Goal: Task Accomplishment & Management: Use online tool/utility

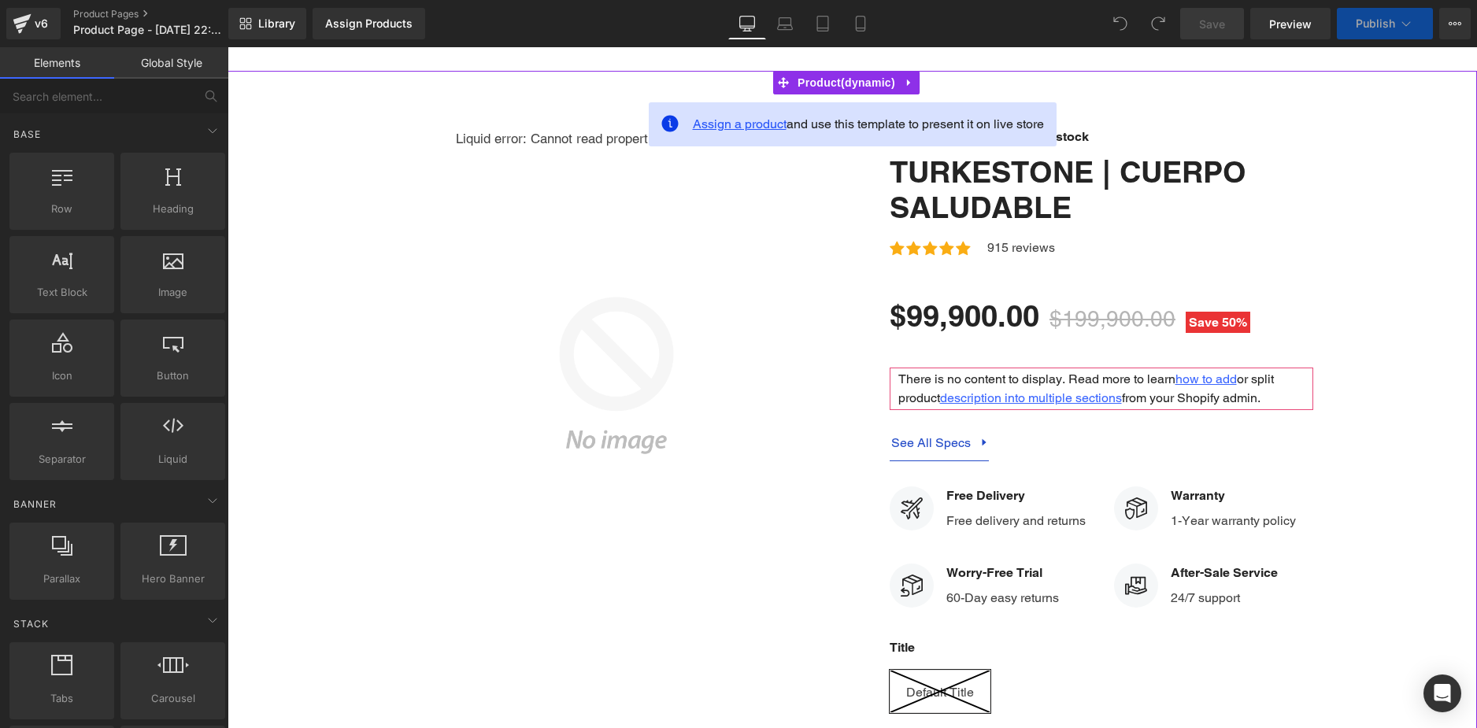
click at [753, 123] on span "Assign a product" at bounding box center [740, 124] width 94 height 15
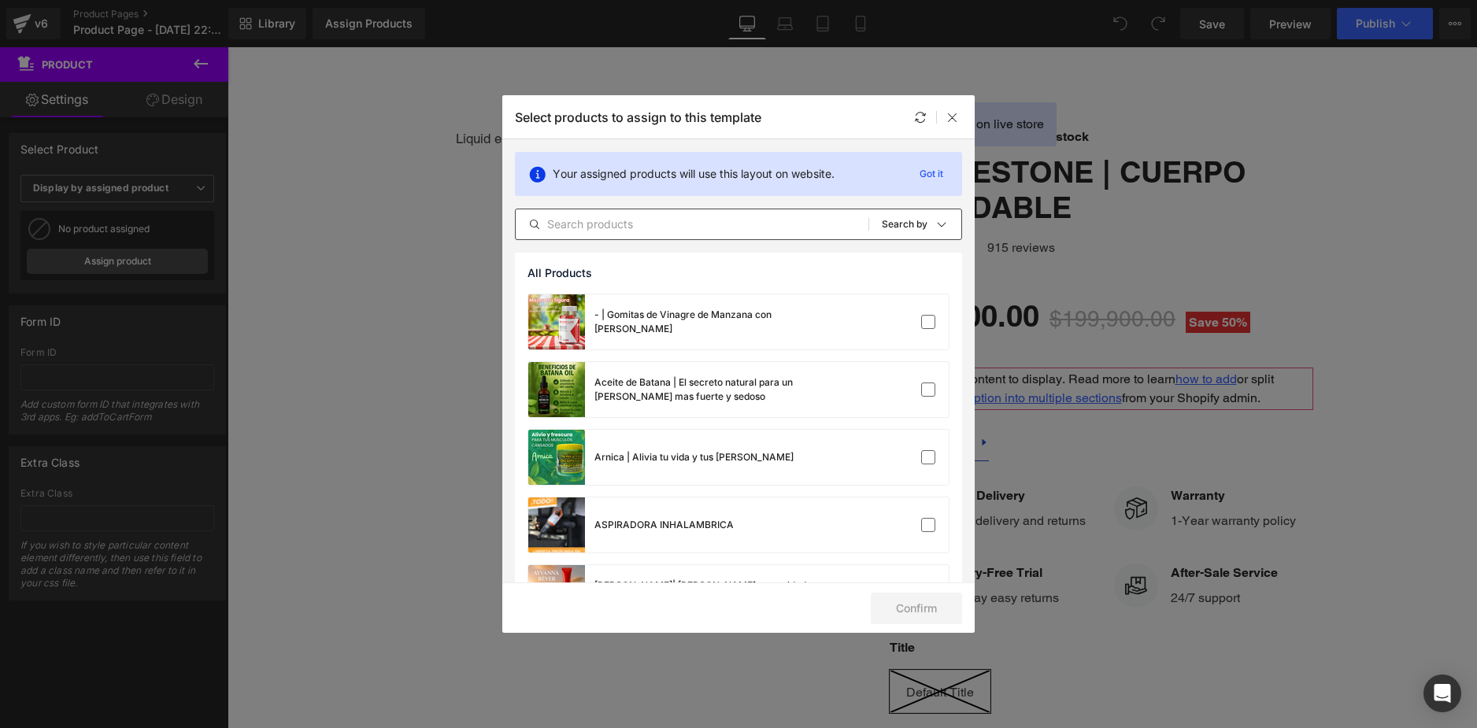
click at [635, 227] on input "text" at bounding box center [692, 224] width 353 height 19
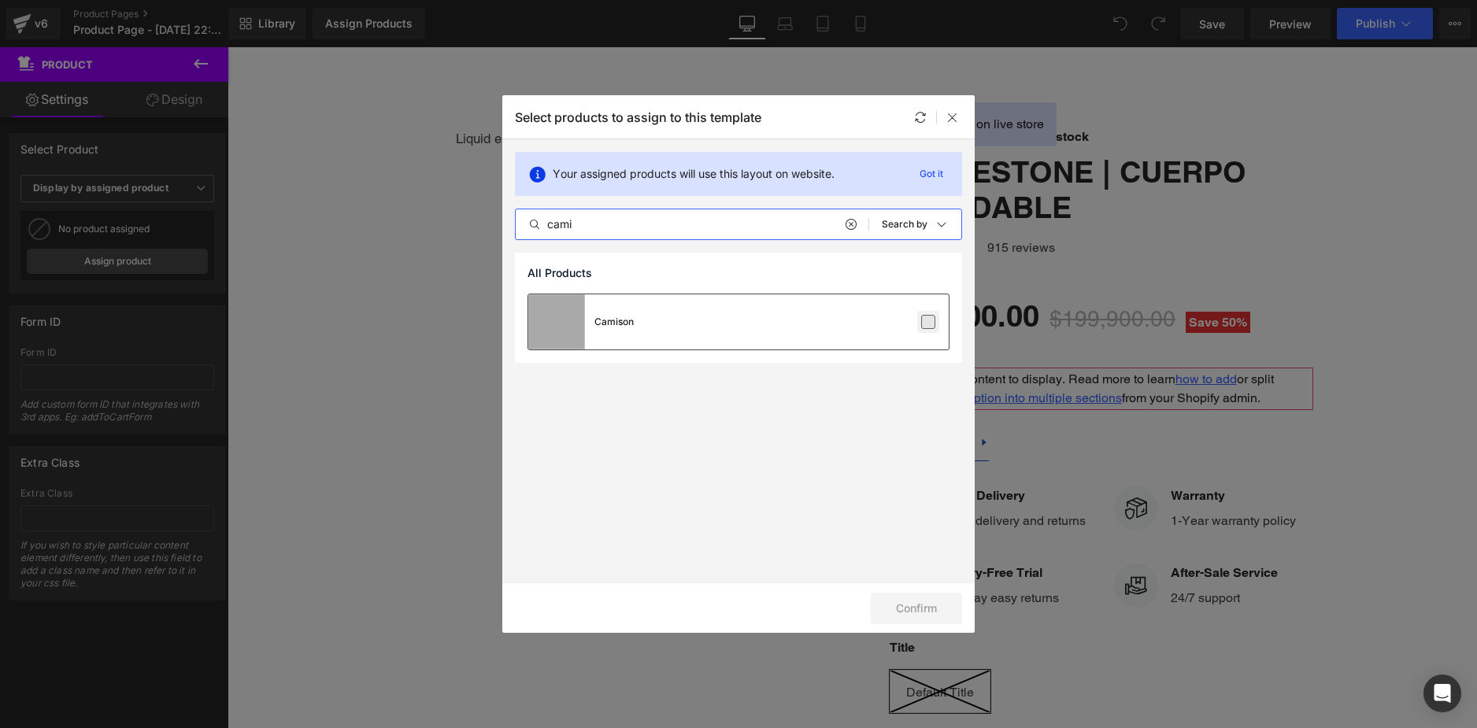
type input "cami"
click at [917, 320] on div at bounding box center [901, 322] width 70 height 16
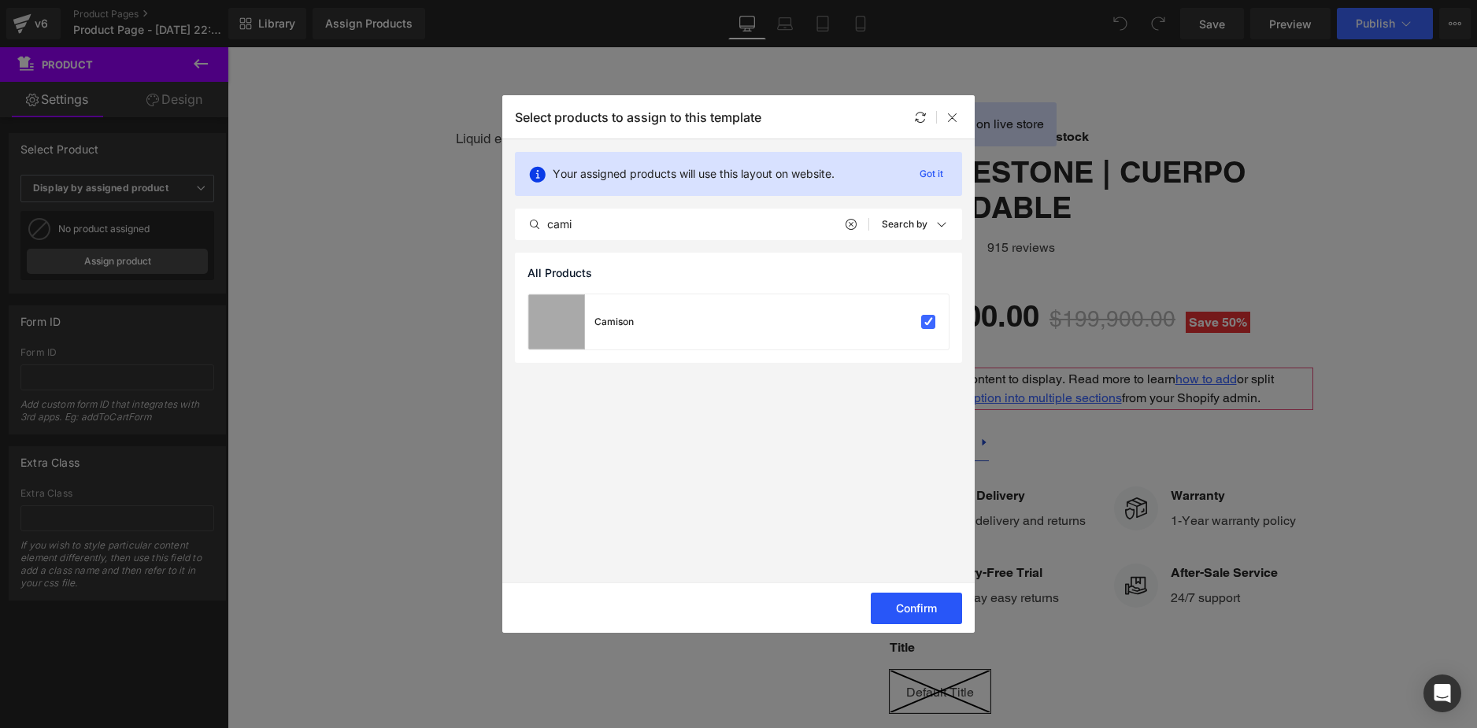
click at [935, 603] on button "Confirm" at bounding box center [916, 608] width 91 height 31
click at [927, 614] on button "Success" at bounding box center [906, 608] width 111 height 31
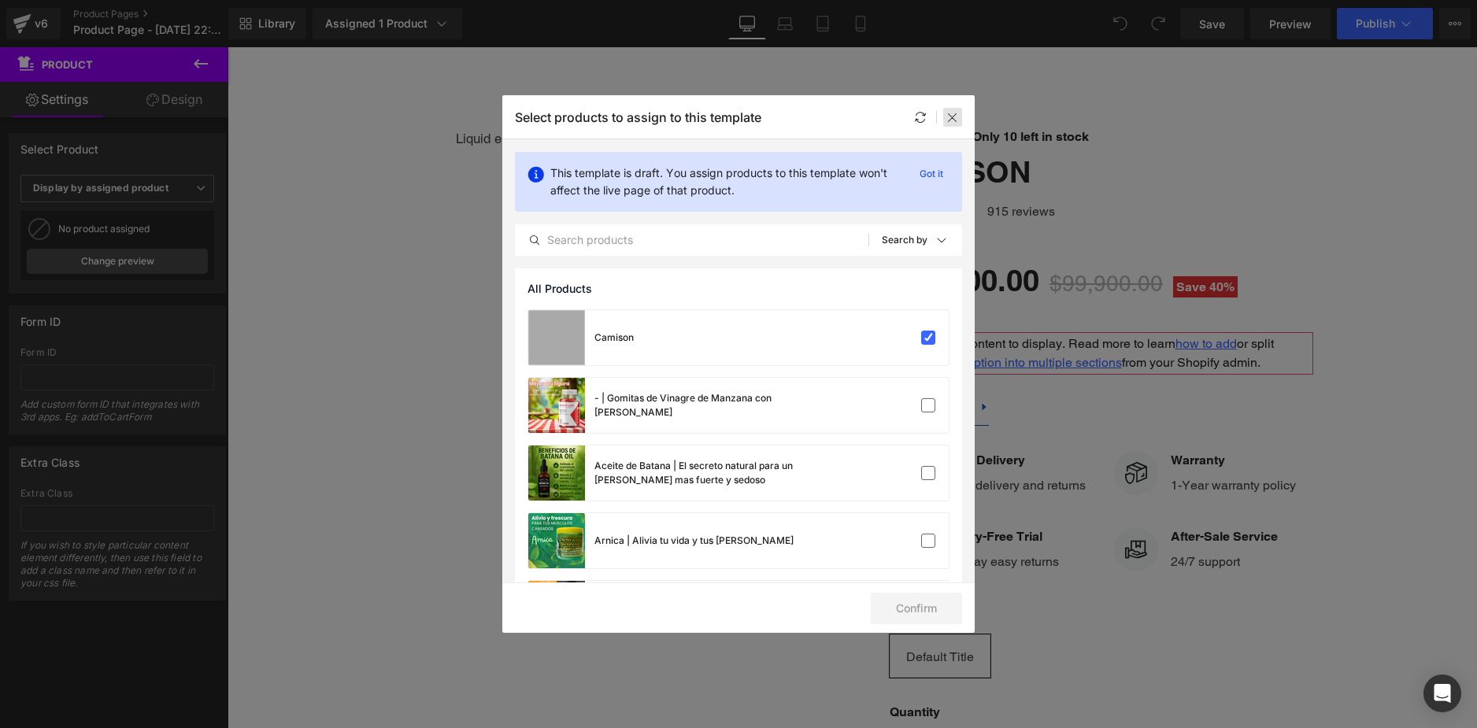
click at [952, 119] on icon at bounding box center [952, 117] width 13 height 13
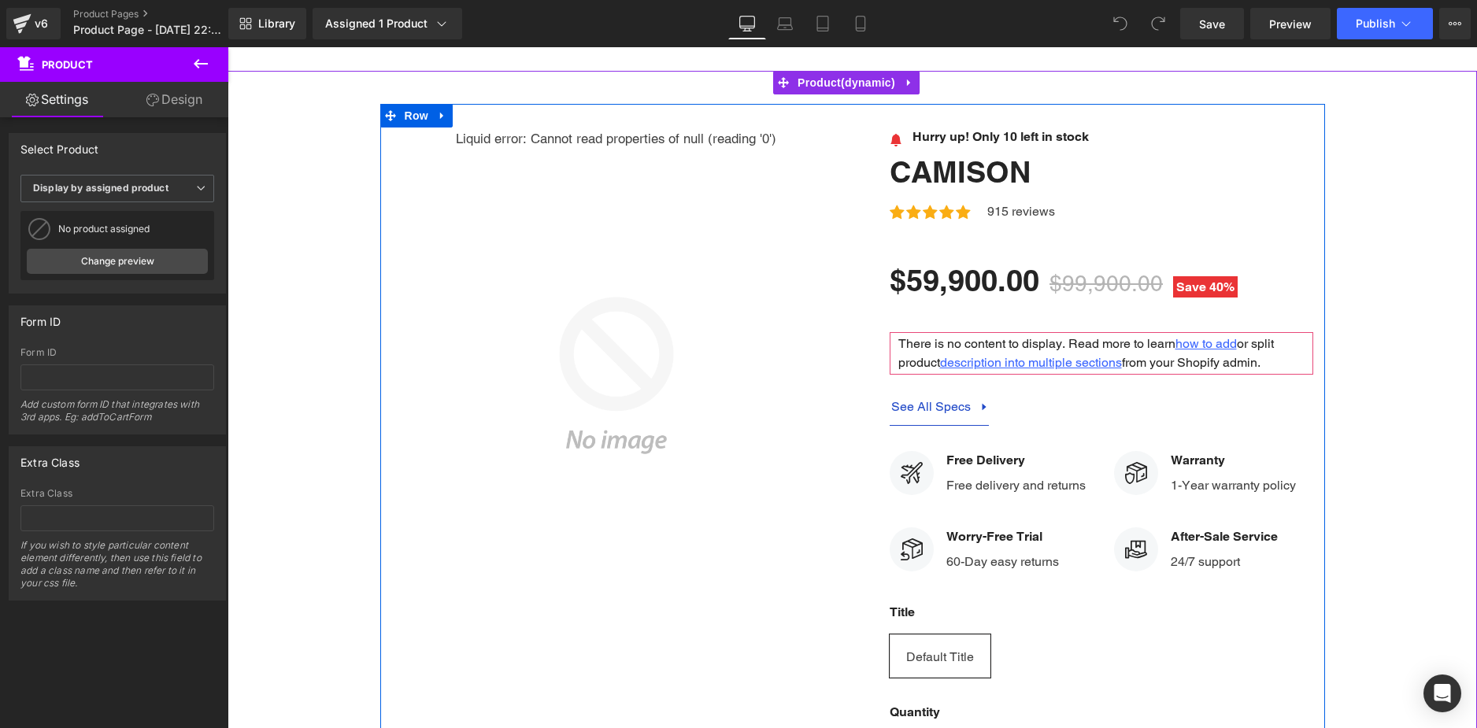
click at [1075, 166] on h3 "Camison" at bounding box center [1102, 172] width 424 height 36
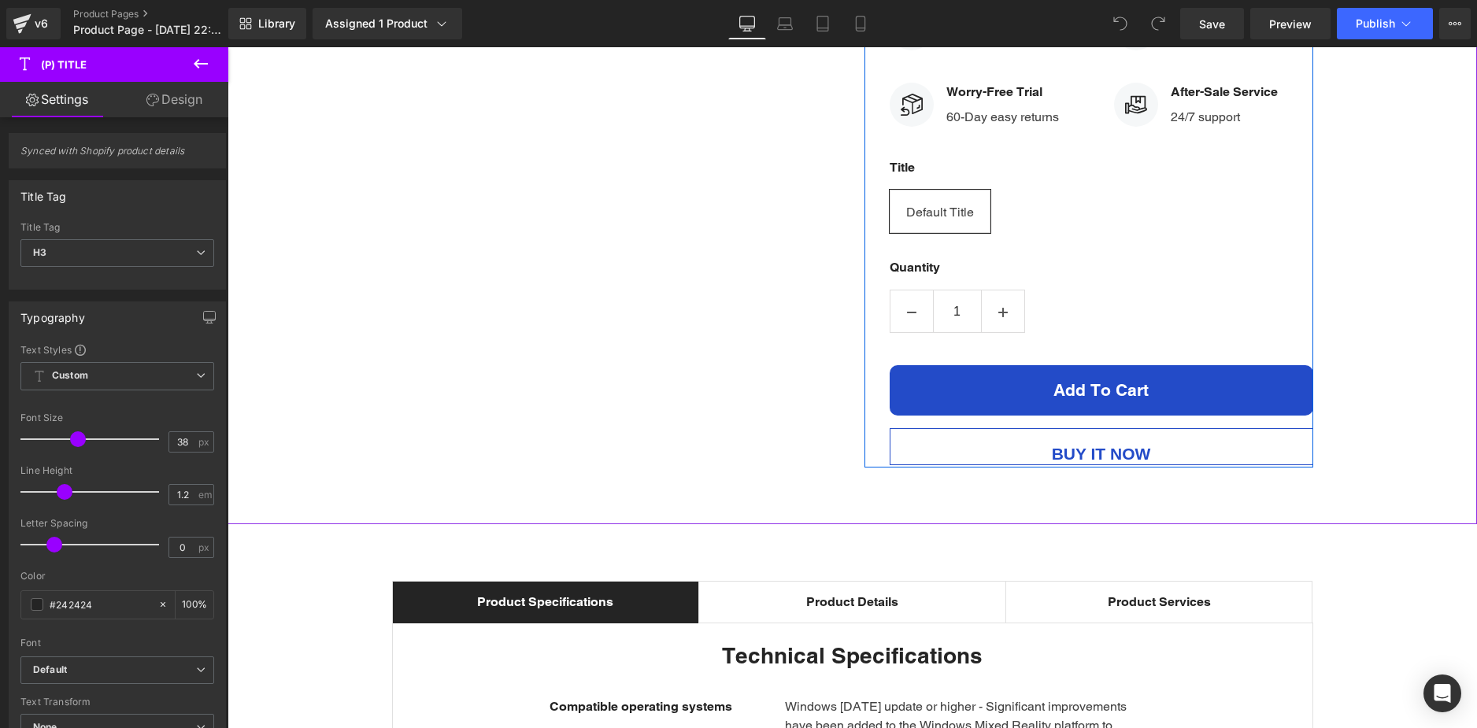
scroll to position [262, 0]
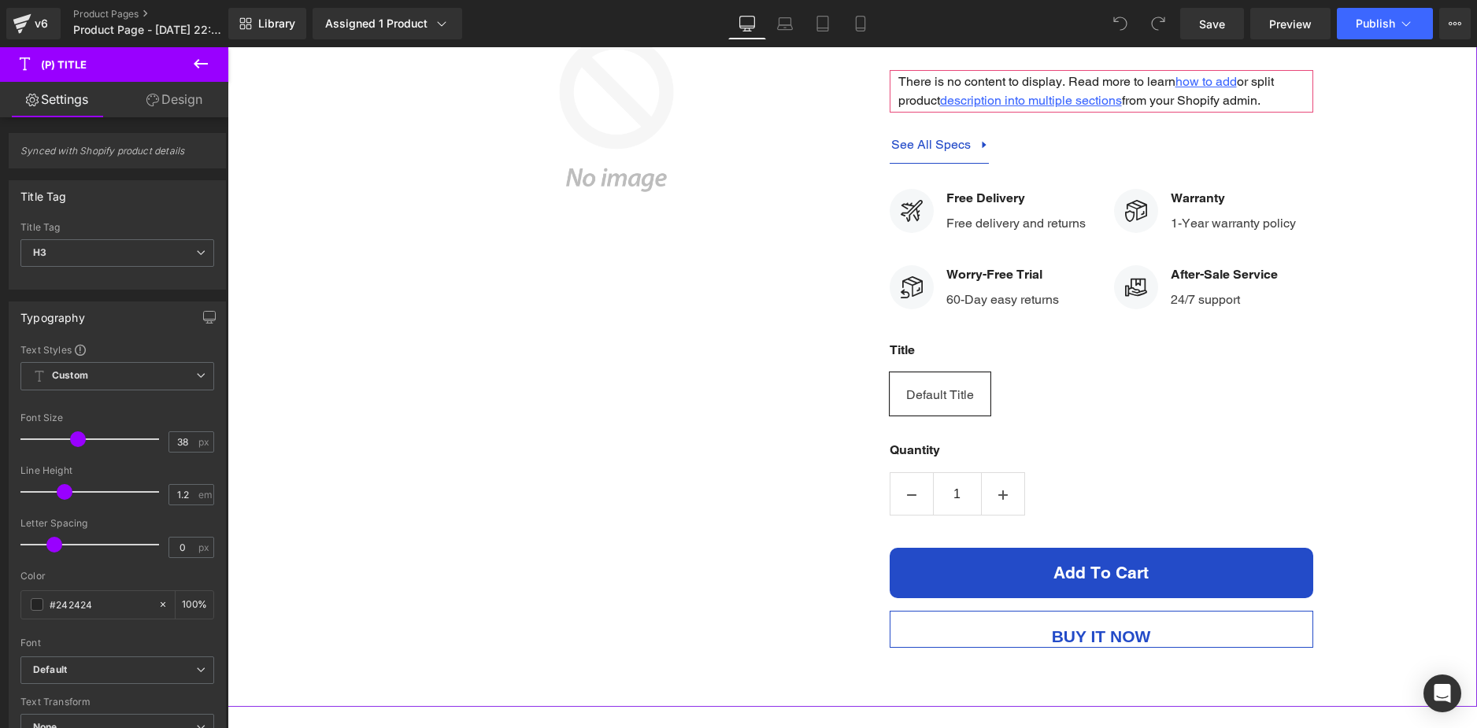
click at [732, 236] on div "Liquid error: Cannot read properties of null (reading '0') Sale Off" at bounding box center [616, 101] width 449 height 472
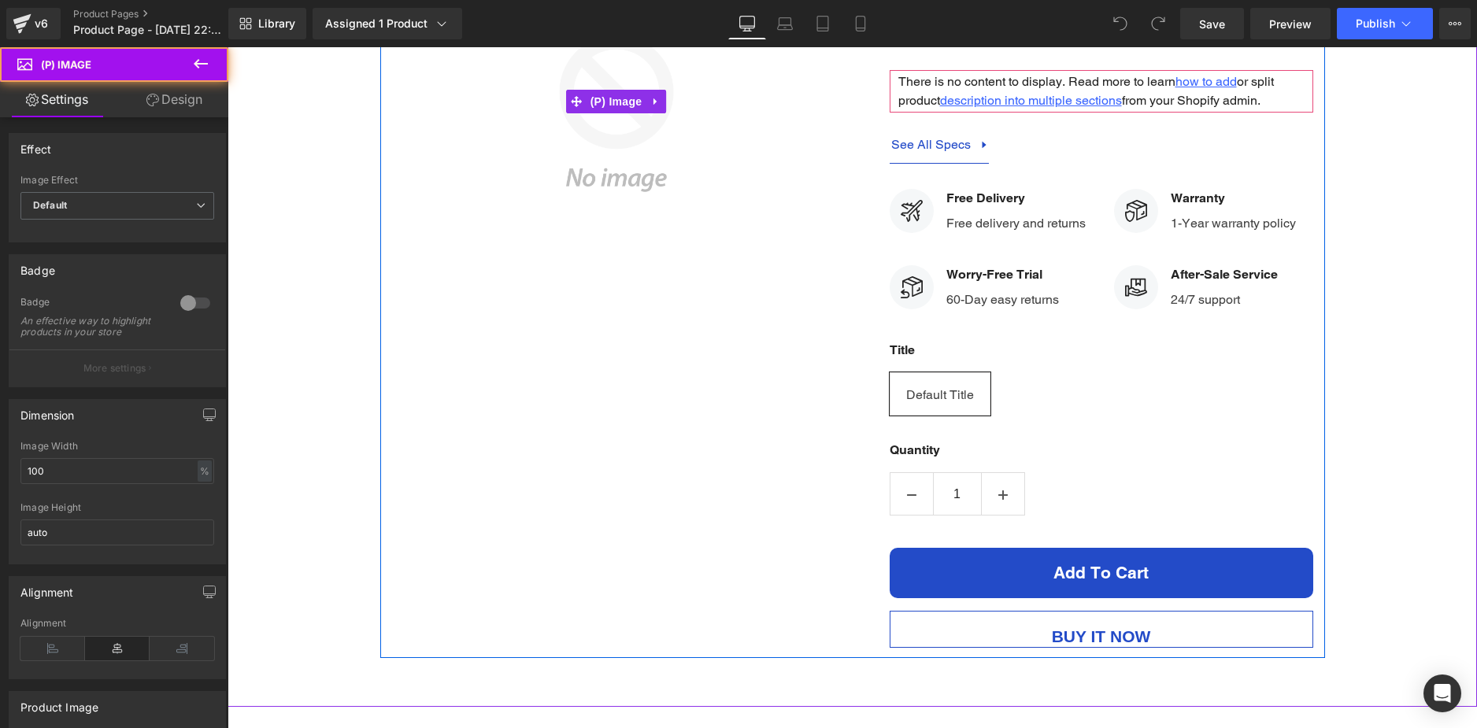
scroll to position [0, 0]
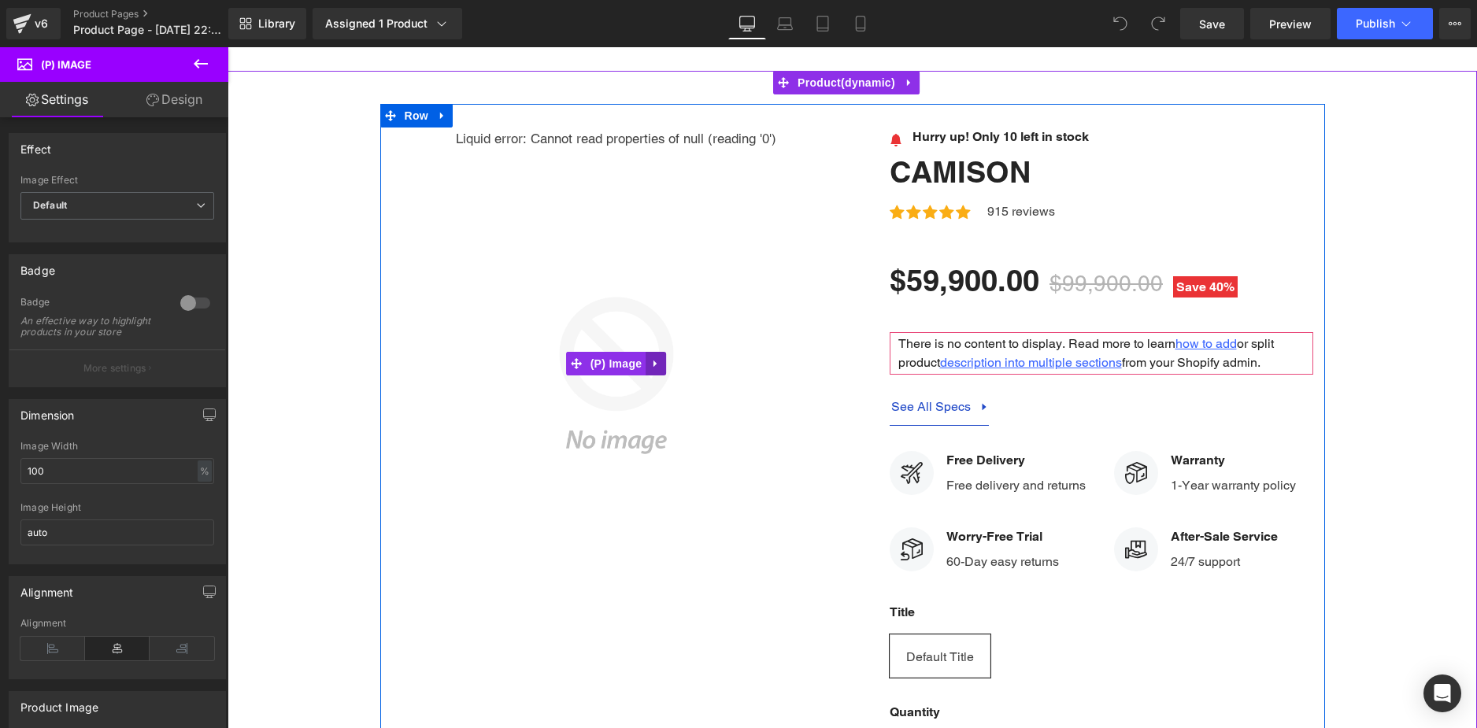
click at [650, 366] on icon at bounding box center [655, 363] width 11 height 12
click at [664, 363] on icon at bounding box center [666, 363] width 11 height 11
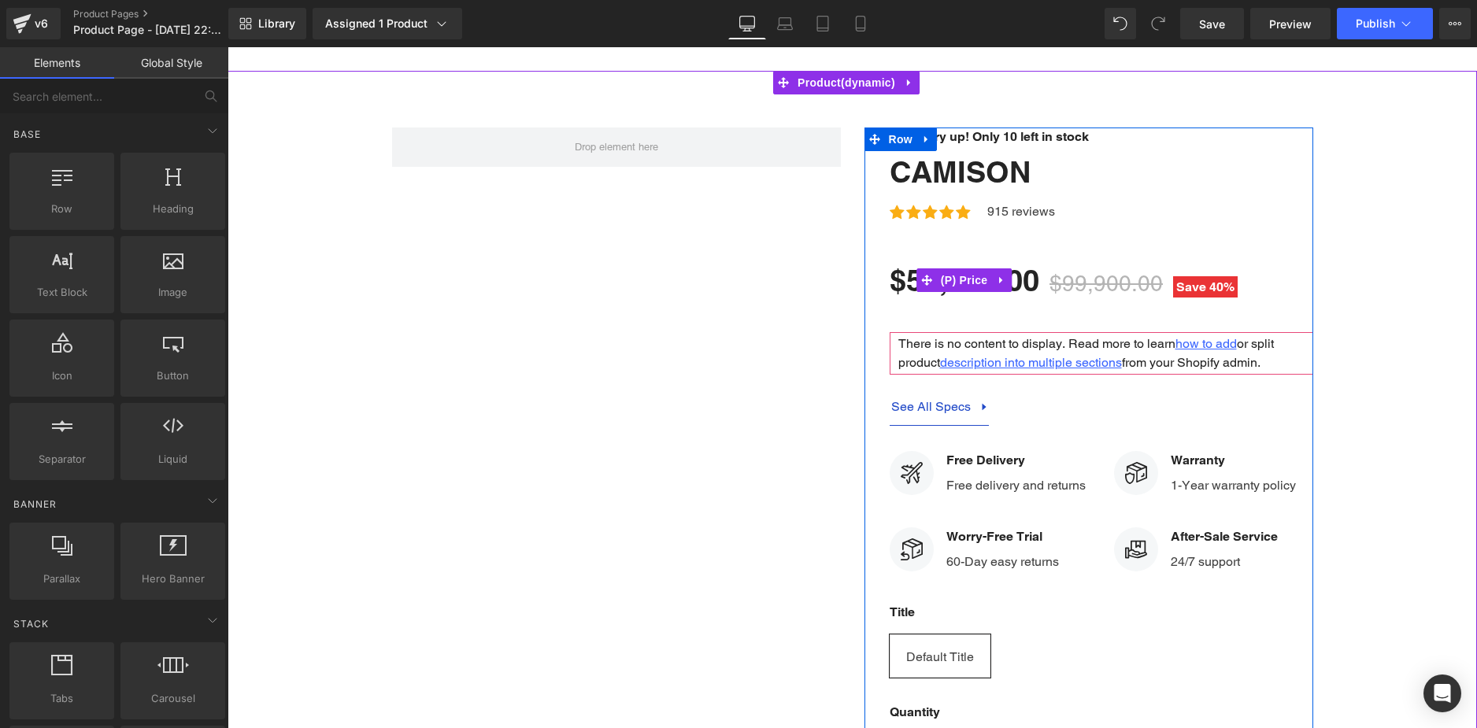
click at [1394, 238] on div "Image Hurry up! Only 10 left in stock Text Block Icon List Camison (P) Title Ic…" at bounding box center [852, 512] width 1249 height 816
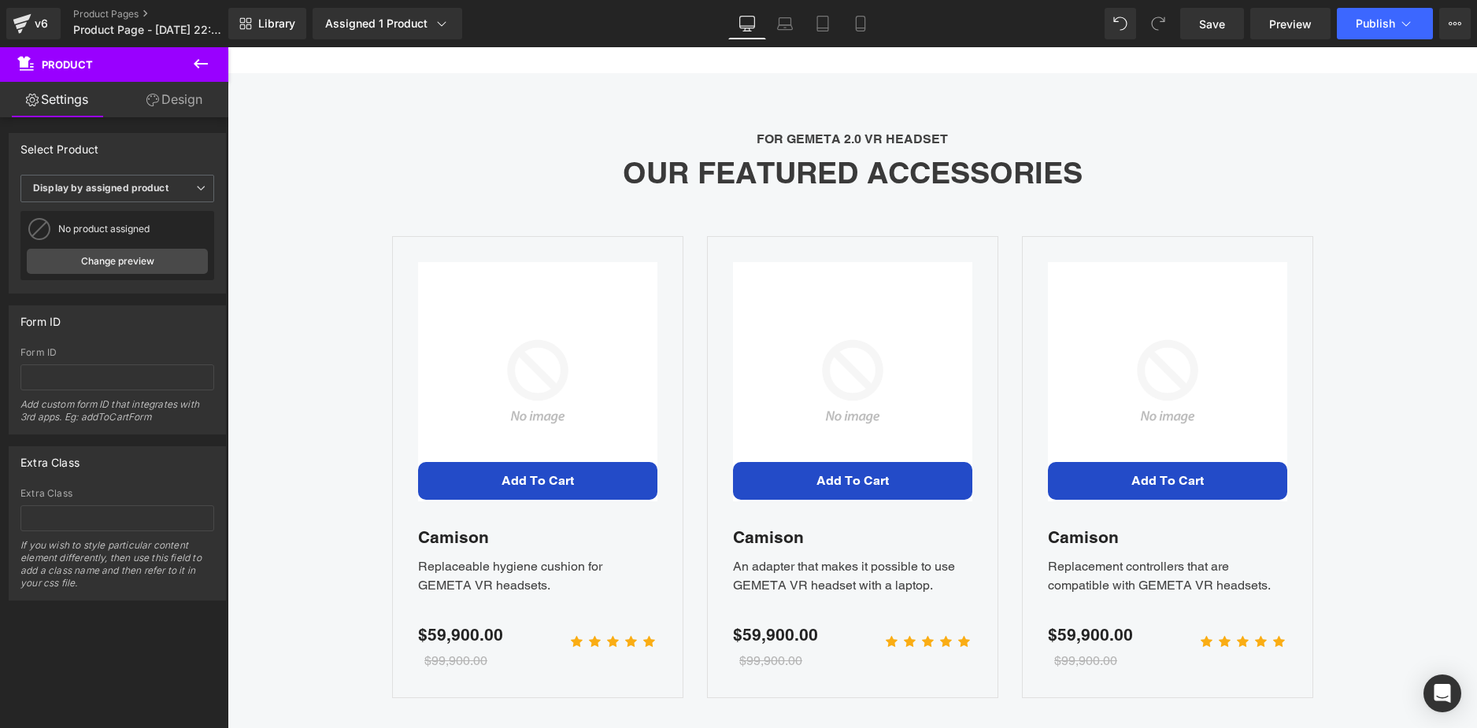
scroll to position [5249, 0]
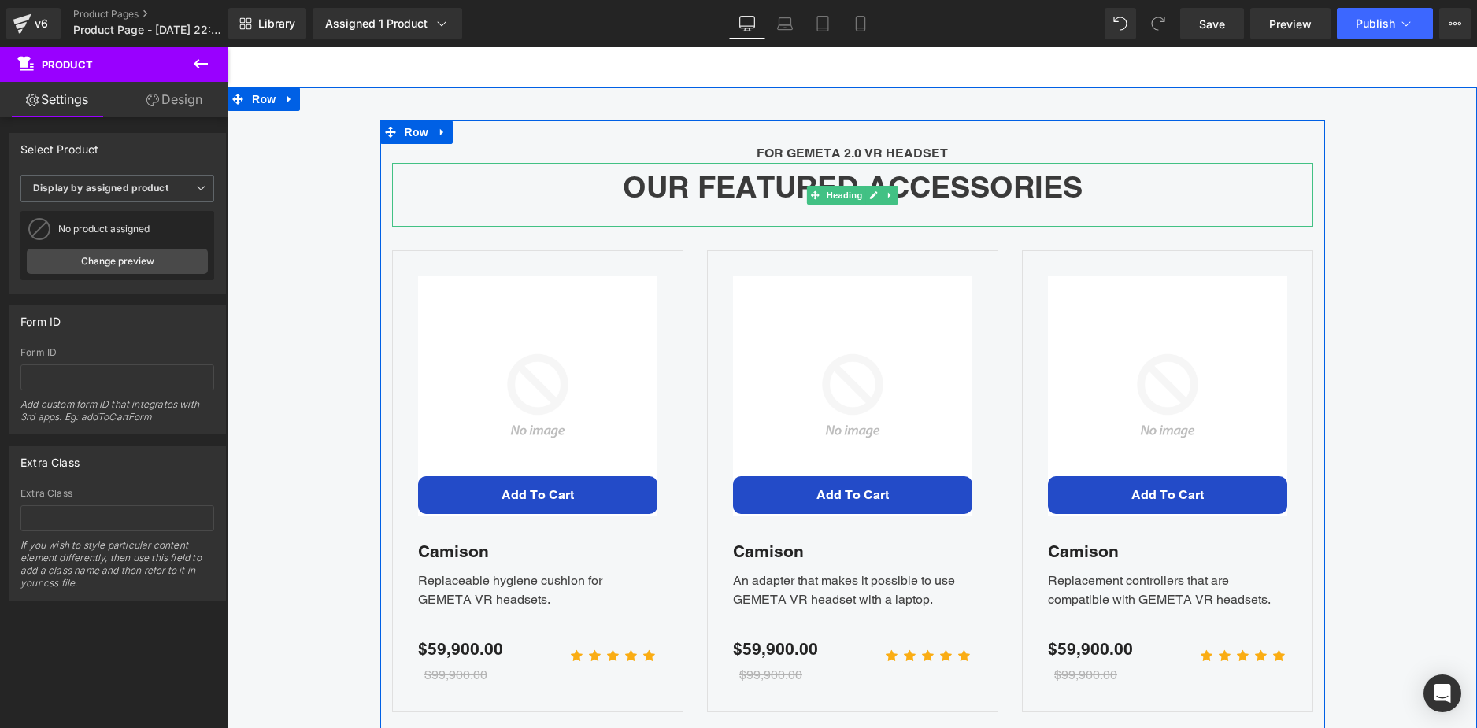
click at [516, 195] on div "OUR FEATURED ACCESSORIES" at bounding box center [852, 195] width 921 height 64
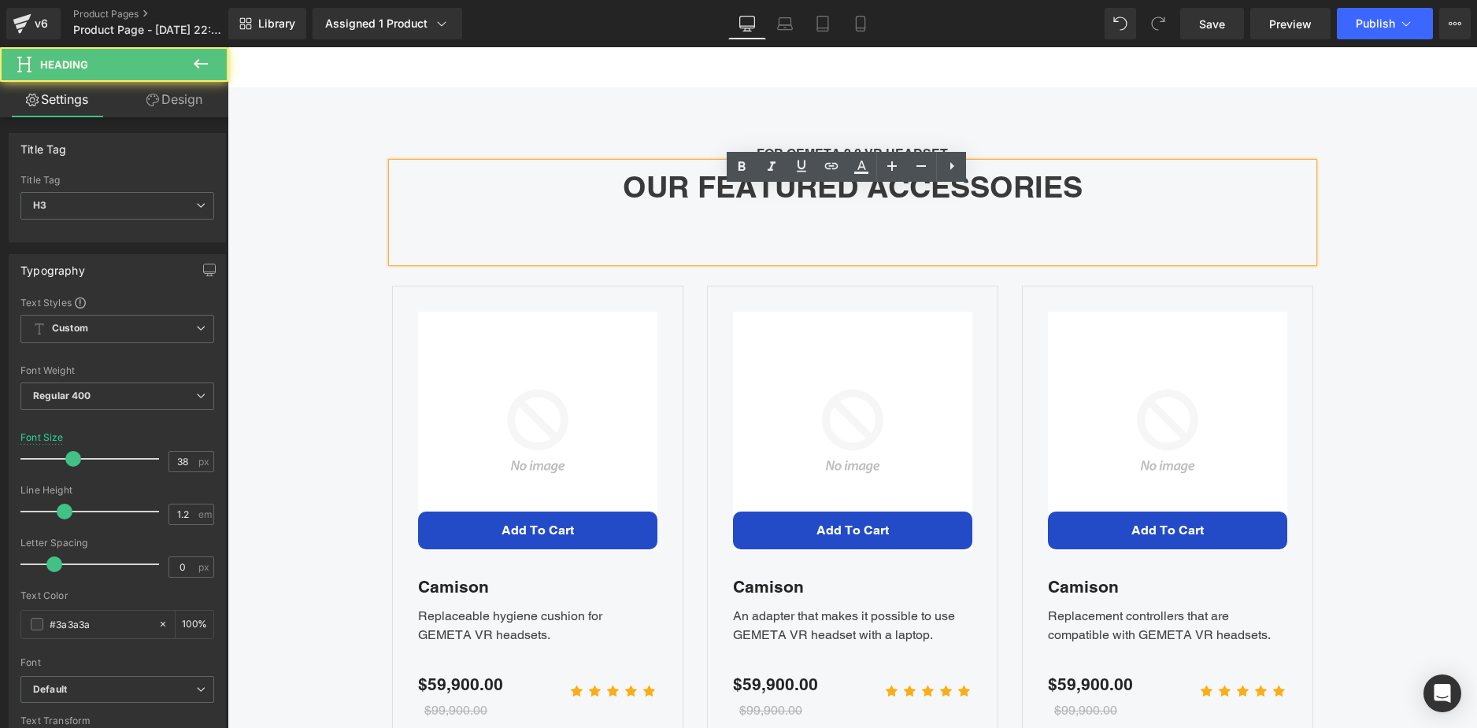
click at [324, 199] on div "FOR GEMETA 2.0 VR HEADSET Text Block OUR FEATURED ACCESSORIES Heading Sale Off …" at bounding box center [852, 462] width 1249 height 684
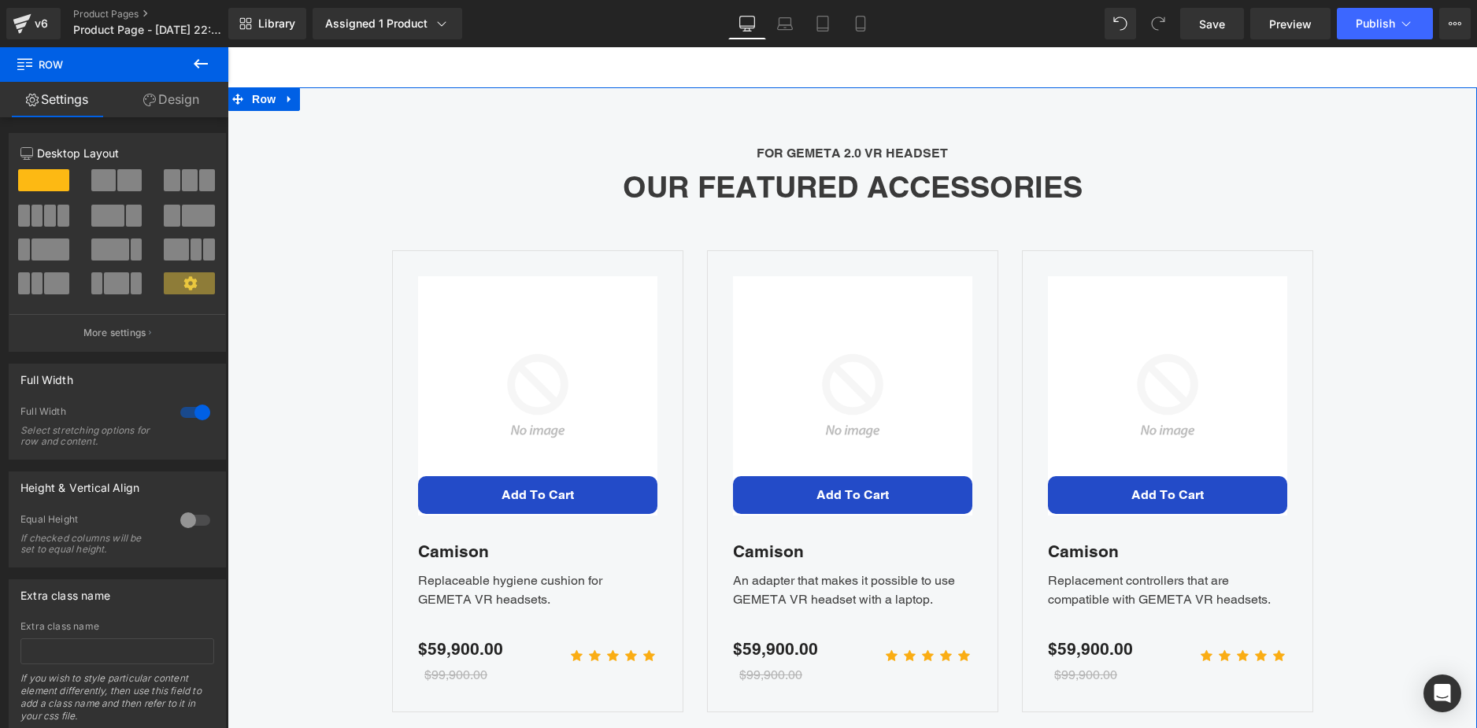
click at [335, 178] on div "FOR GEMETA 2.0 VR HEADSET Text Block OUR FEATURED ACCESSORIES Heading Sale Off …" at bounding box center [852, 444] width 1249 height 649
click at [289, 105] on icon at bounding box center [289, 100] width 11 height 12
click at [325, 105] on icon at bounding box center [330, 99] width 11 height 11
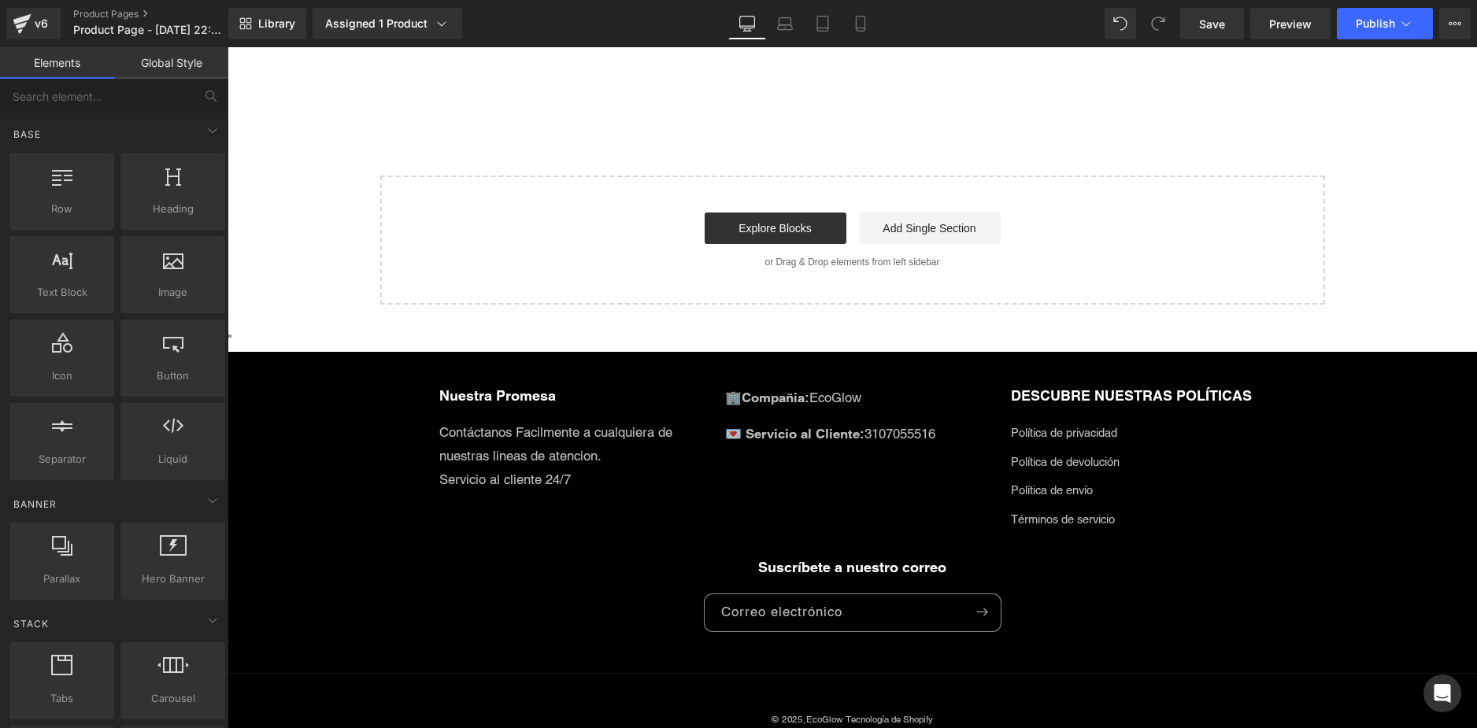
scroll to position [5050, 0]
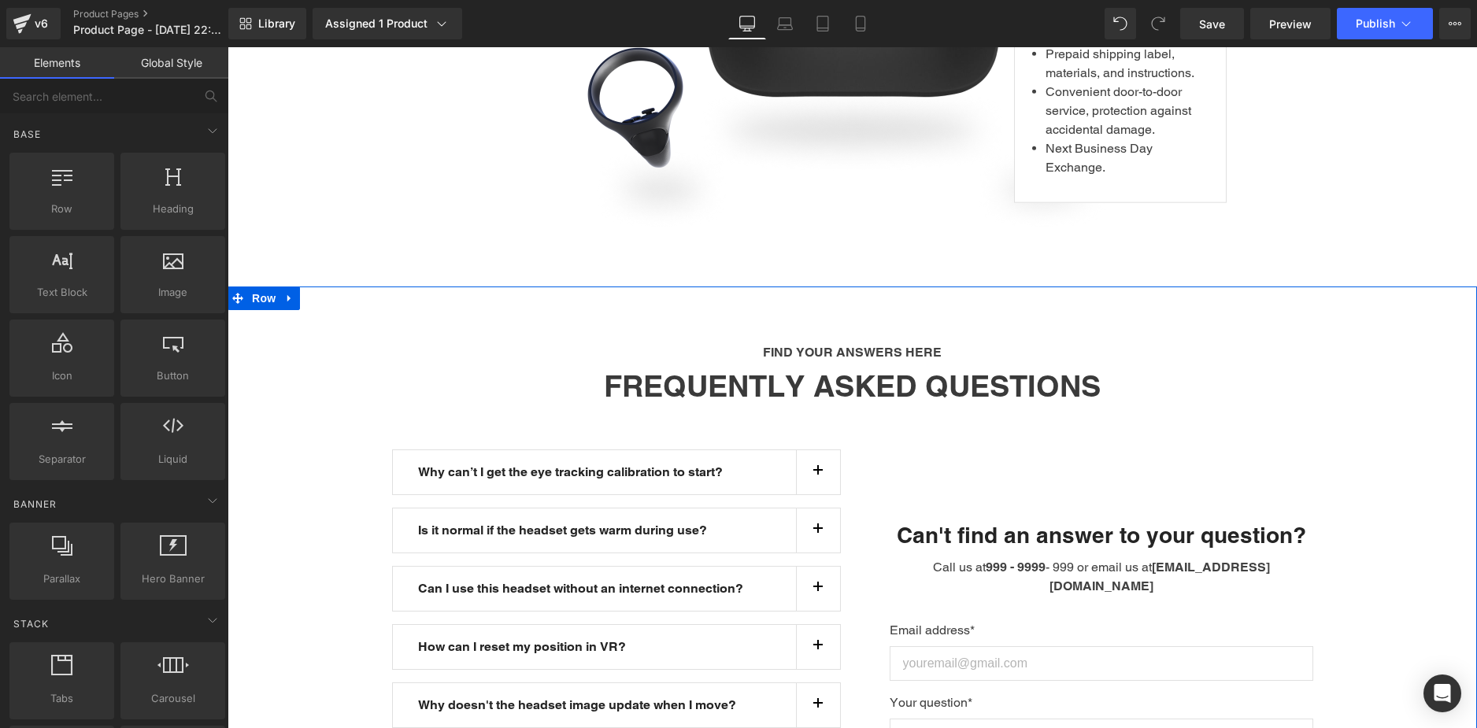
click at [1409, 346] on div "FIND YOUR ANSWERS HERE Text Block FREQUENTLY ASKED QUESTIONS Heading Row Why ca…" at bounding box center [852, 617] width 1249 height 595
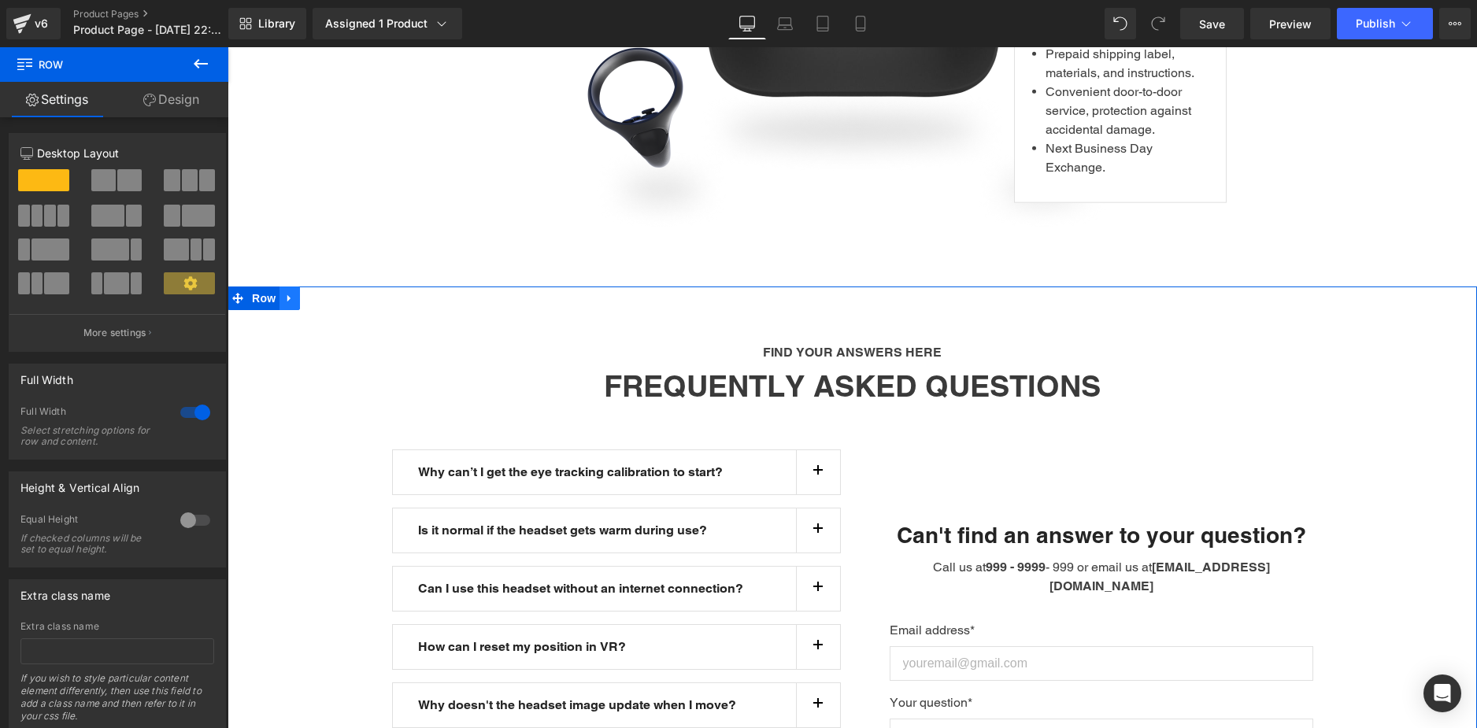
click at [284, 305] on icon at bounding box center [289, 299] width 11 height 12
click at [328, 304] on icon at bounding box center [330, 298] width 11 height 11
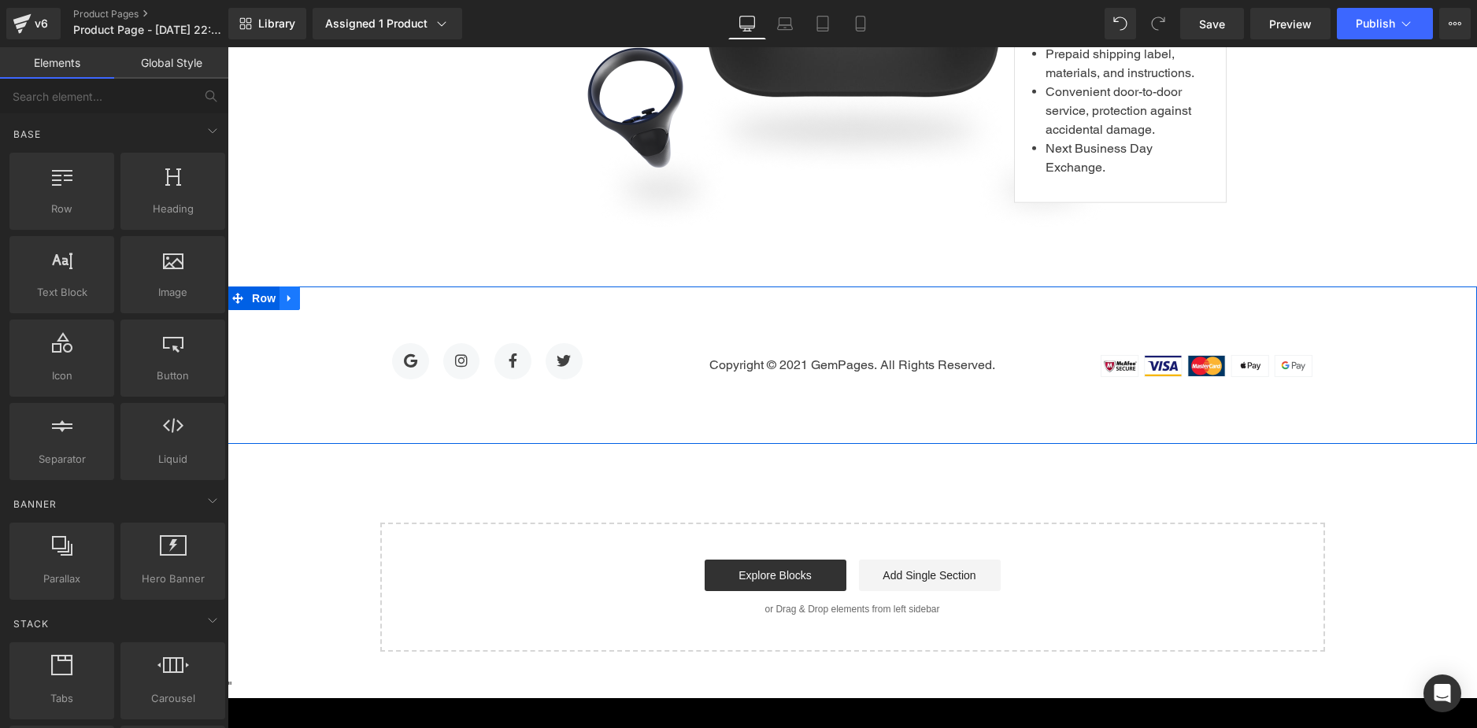
click at [285, 305] on icon at bounding box center [289, 299] width 11 height 12
click at [333, 310] on link at bounding box center [330, 299] width 20 height 24
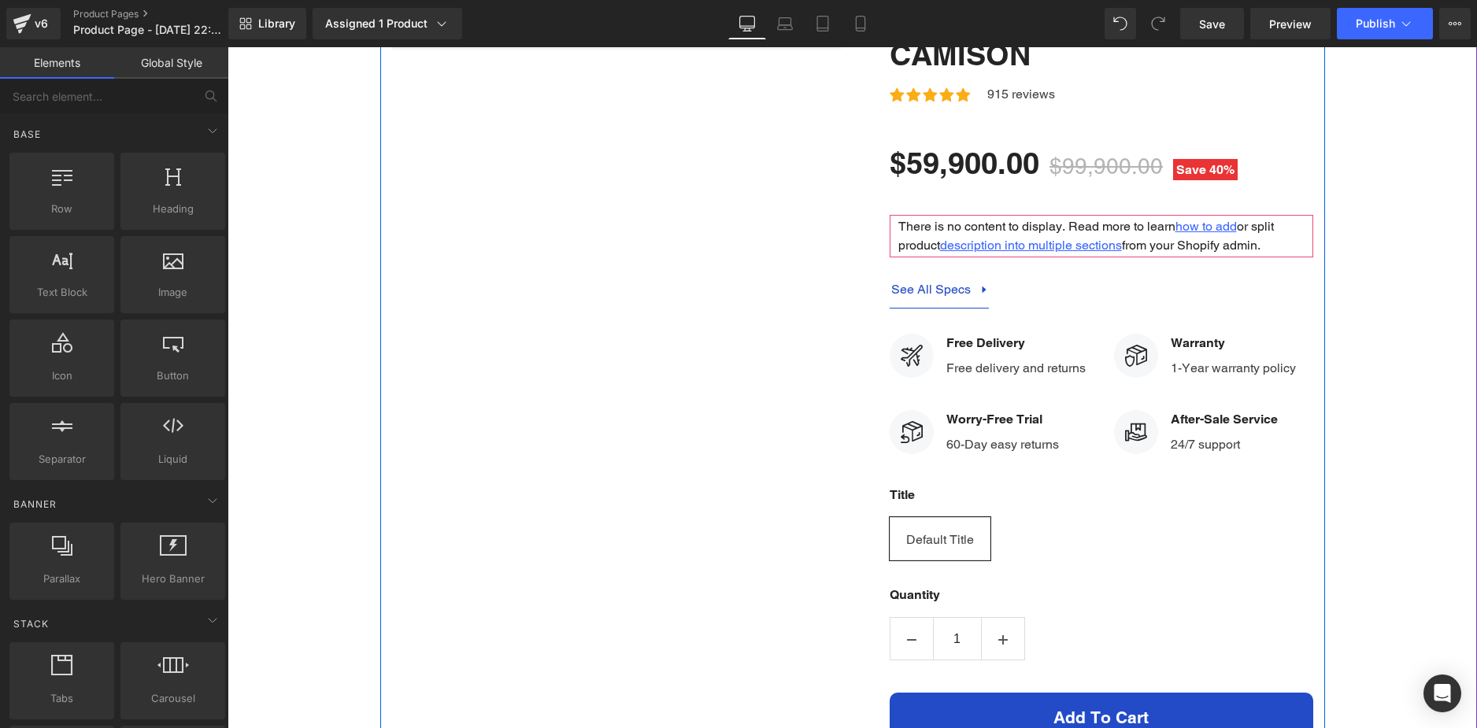
scroll to position [0, 0]
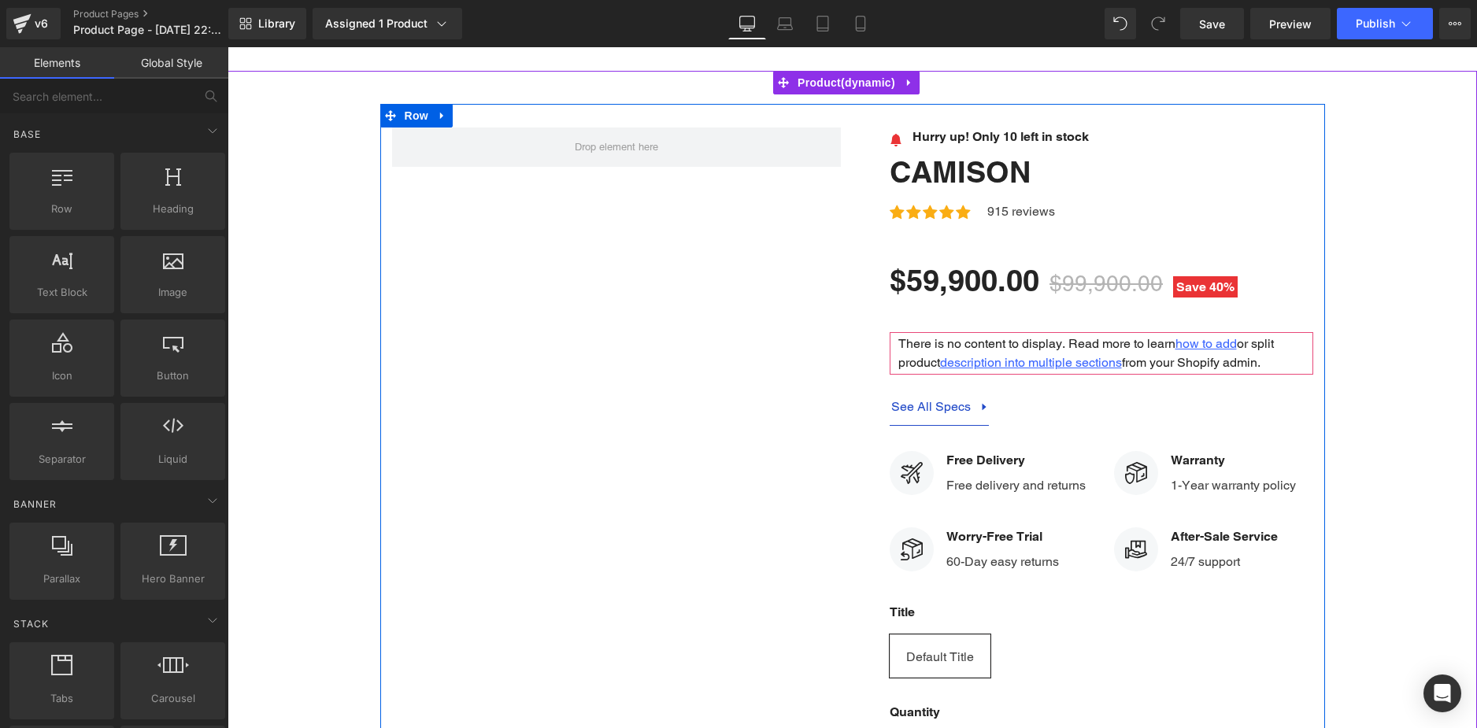
click at [650, 266] on div "Image Hurry up! Only 10 left in stock Text Block Icon List Camison (P) Title Ic…" at bounding box center [852, 512] width 945 height 816
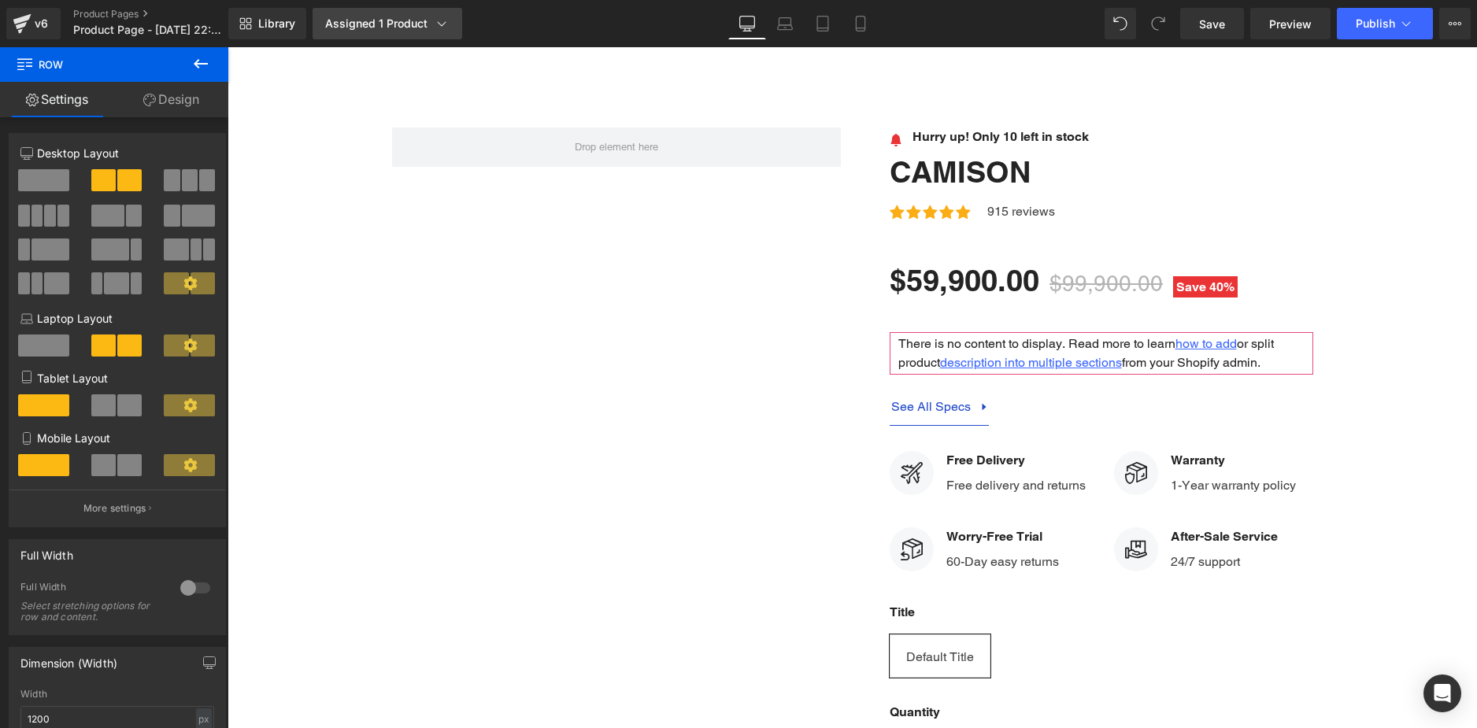
click at [419, 31] on link "Assigned 1 Product" at bounding box center [388, 23] width 150 height 31
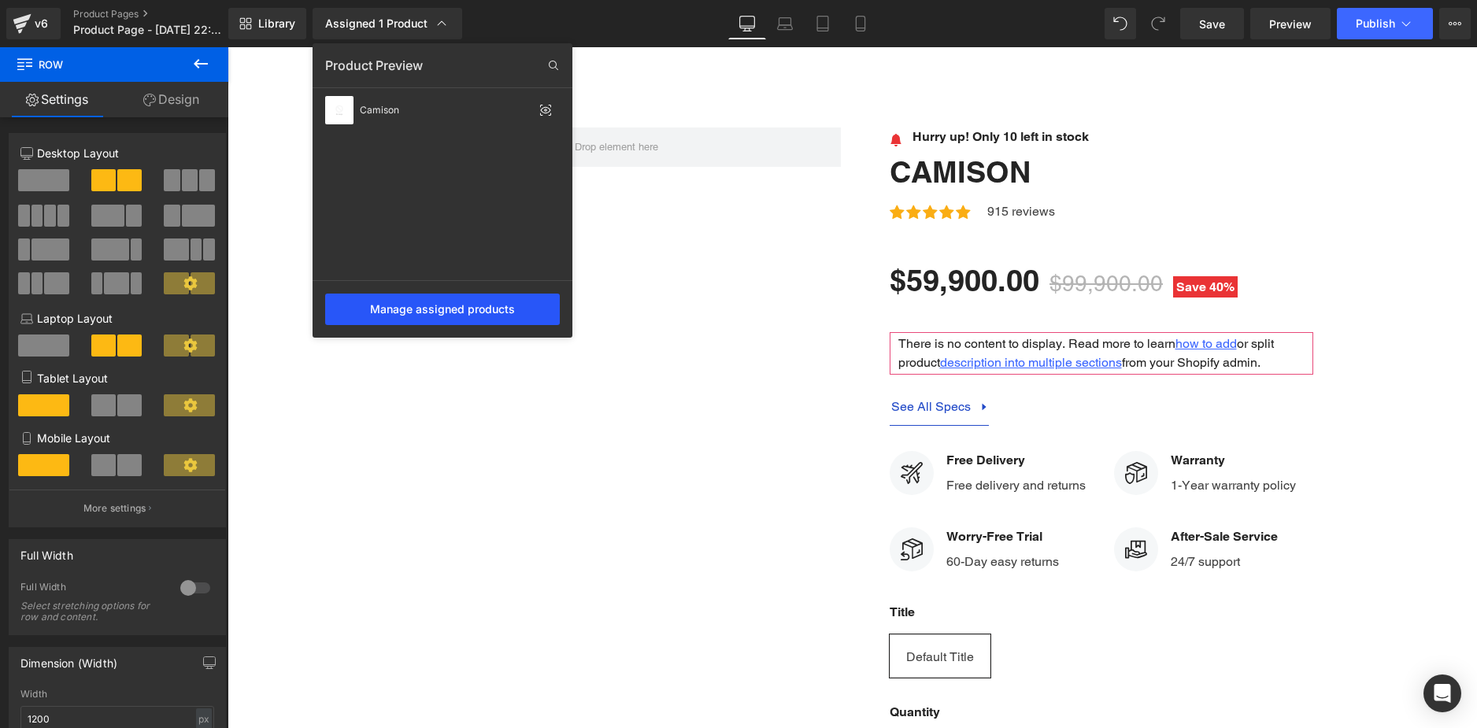
click at [492, 323] on div "Manage assigned products" at bounding box center [442, 309] width 235 height 31
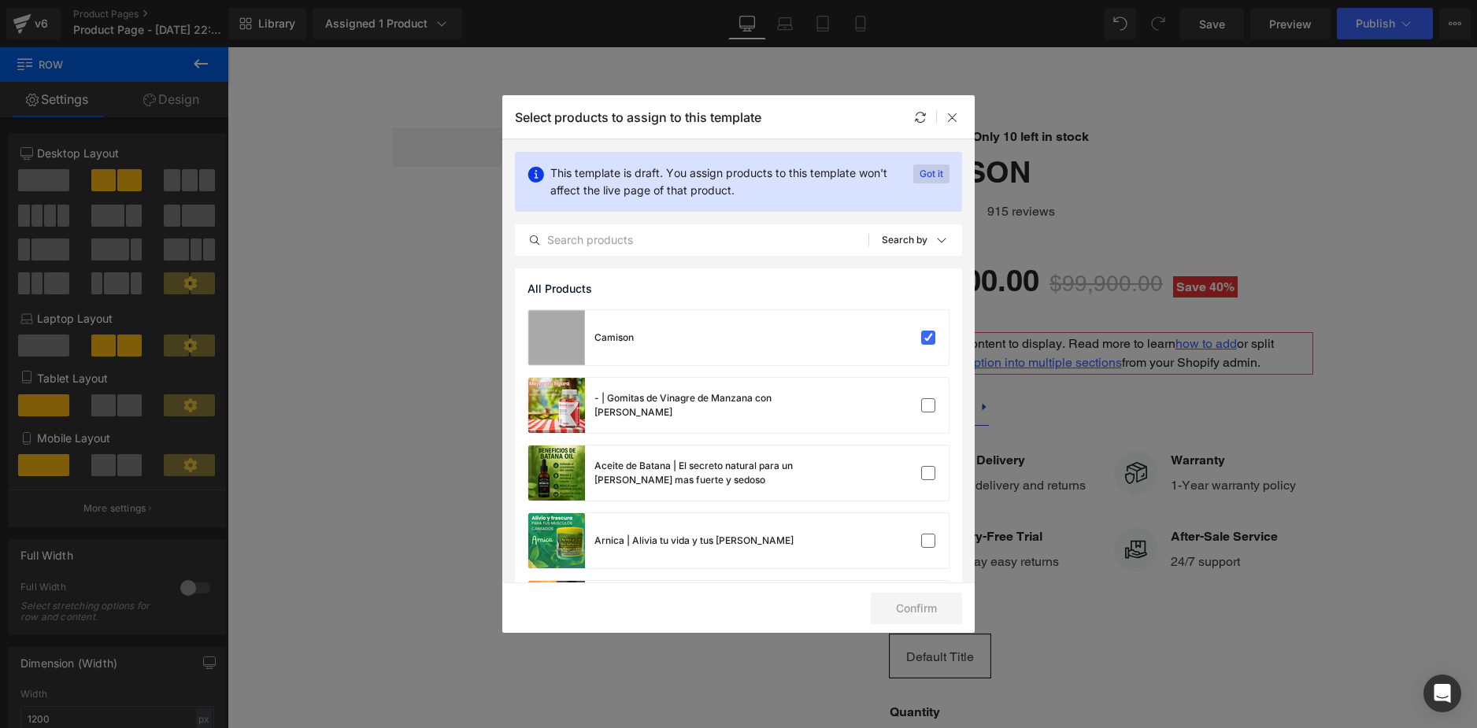
click at [927, 175] on p "Got it" at bounding box center [931, 174] width 36 height 19
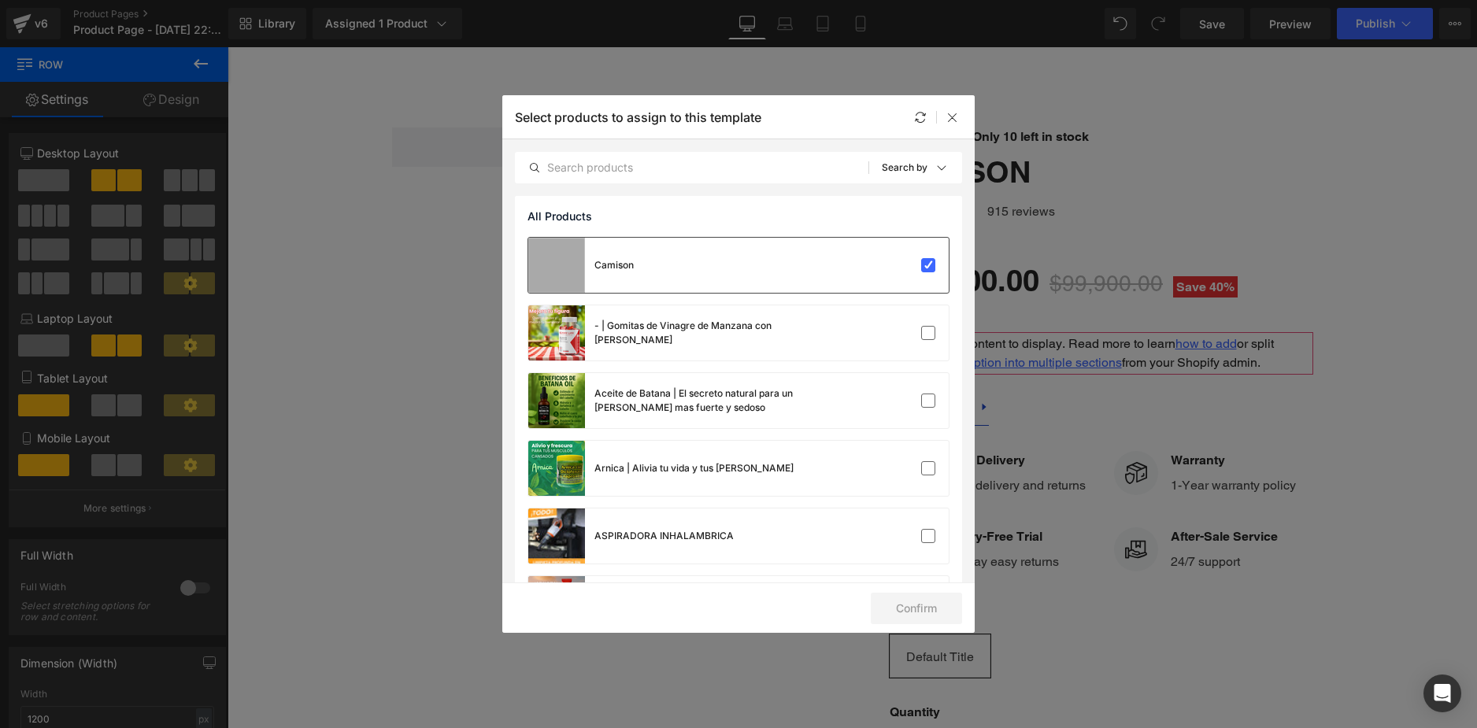
click at [933, 266] on div "Camison" at bounding box center [738, 265] width 420 height 55
click at [643, 169] on input "text" at bounding box center [692, 167] width 353 height 19
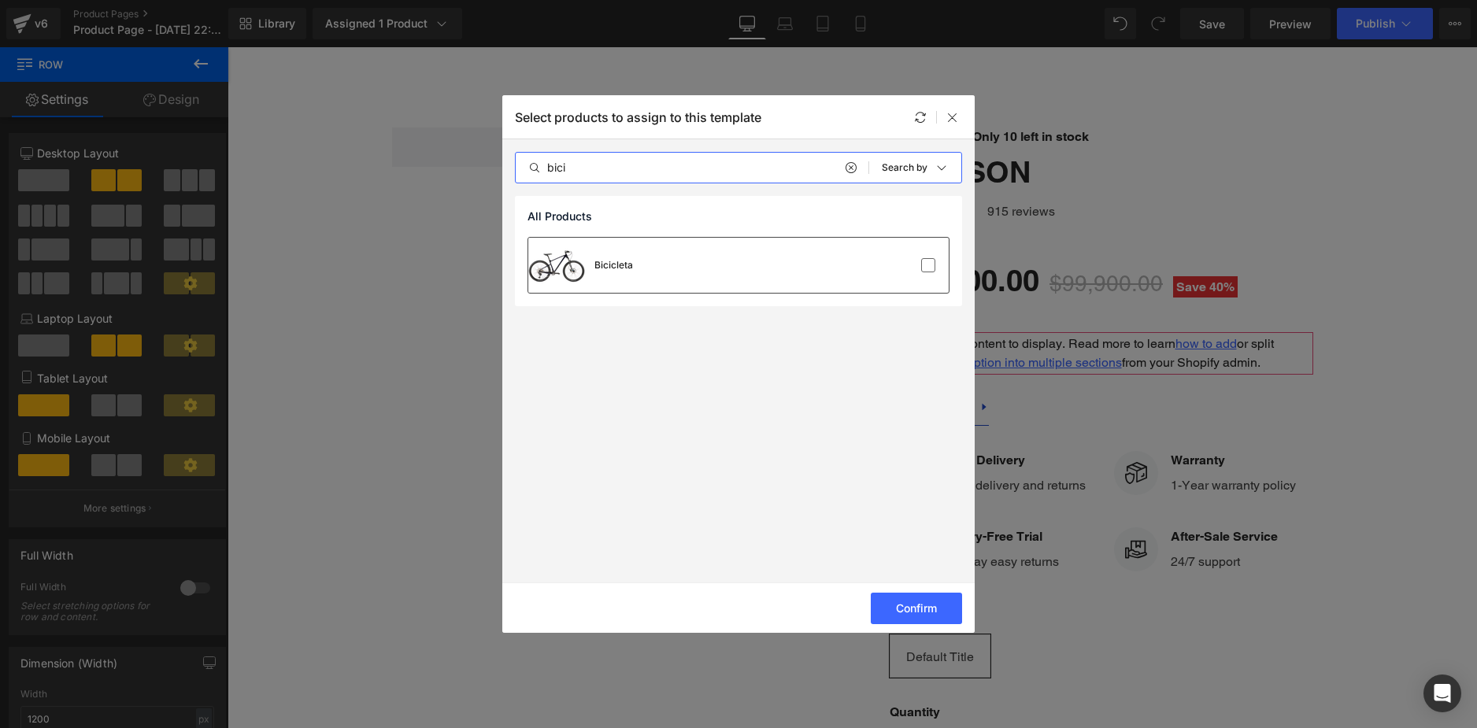
type input "bici"
click at [916, 272] on div "Bicicleta" at bounding box center [738, 265] width 420 height 55
click at [928, 614] on button "Confirm" at bounding box center [916, 608] width 91 height 31
click at [911, 608] on button "Success" at bounding box center [906, 608] width 111 height 31
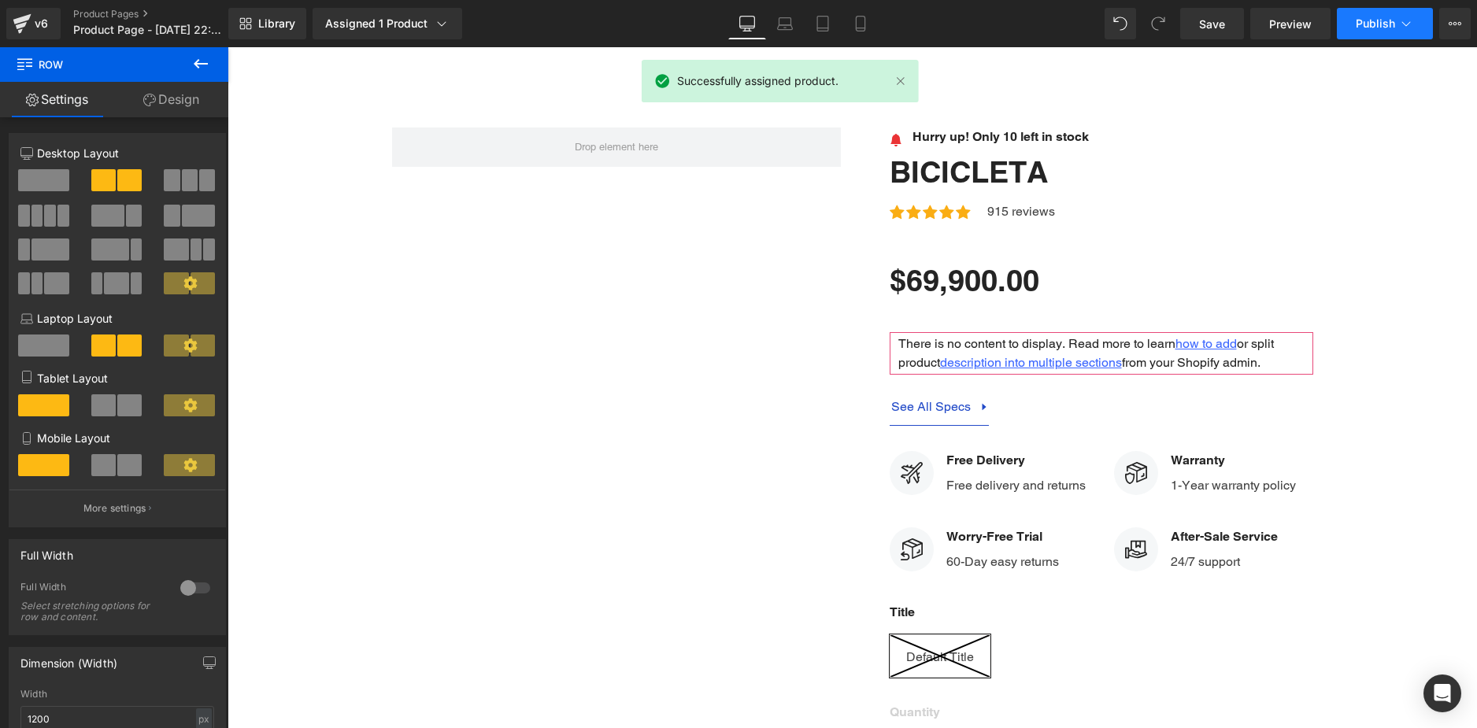
click at [1392, 31] on button "Publish" at bounding box center [1385, 23] width 96 height 31
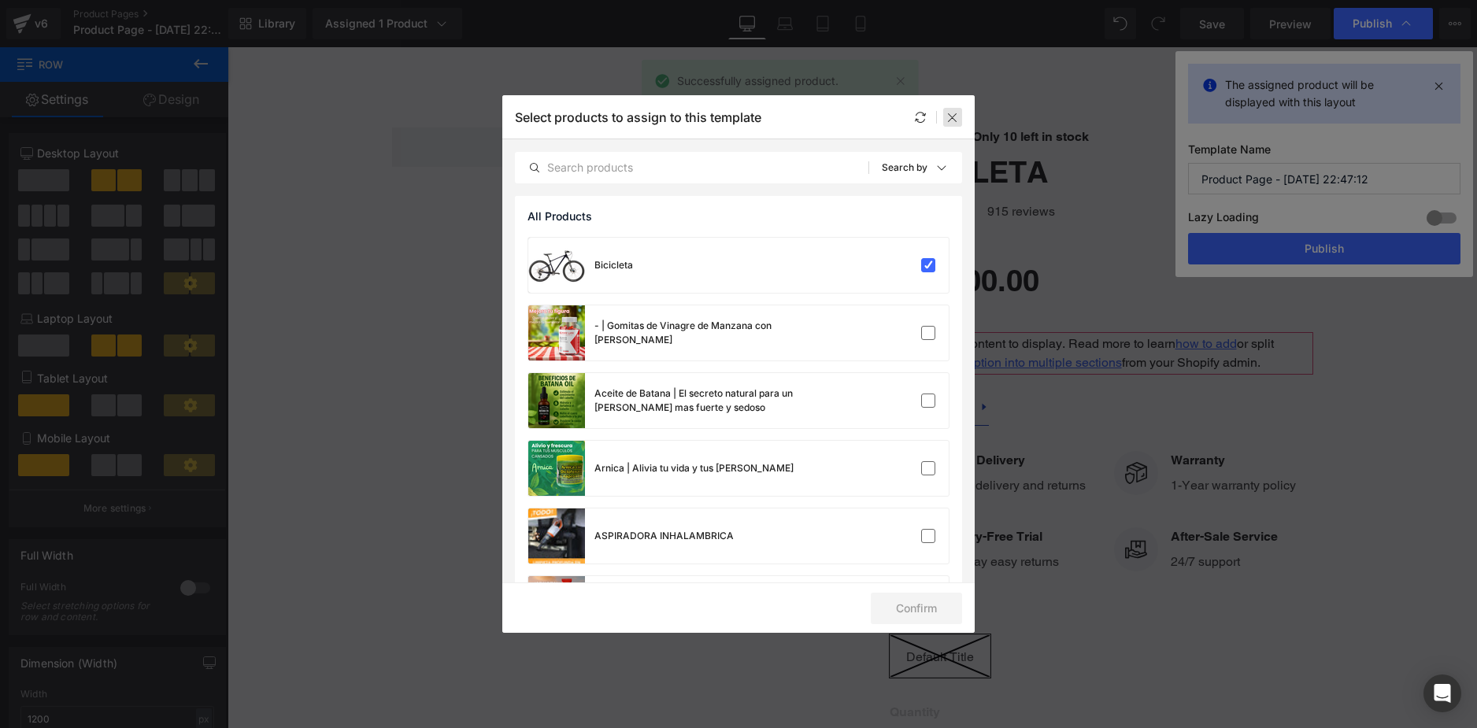
click at [958, 121] on icon at bounding box center [952, 117] width 13 height 13
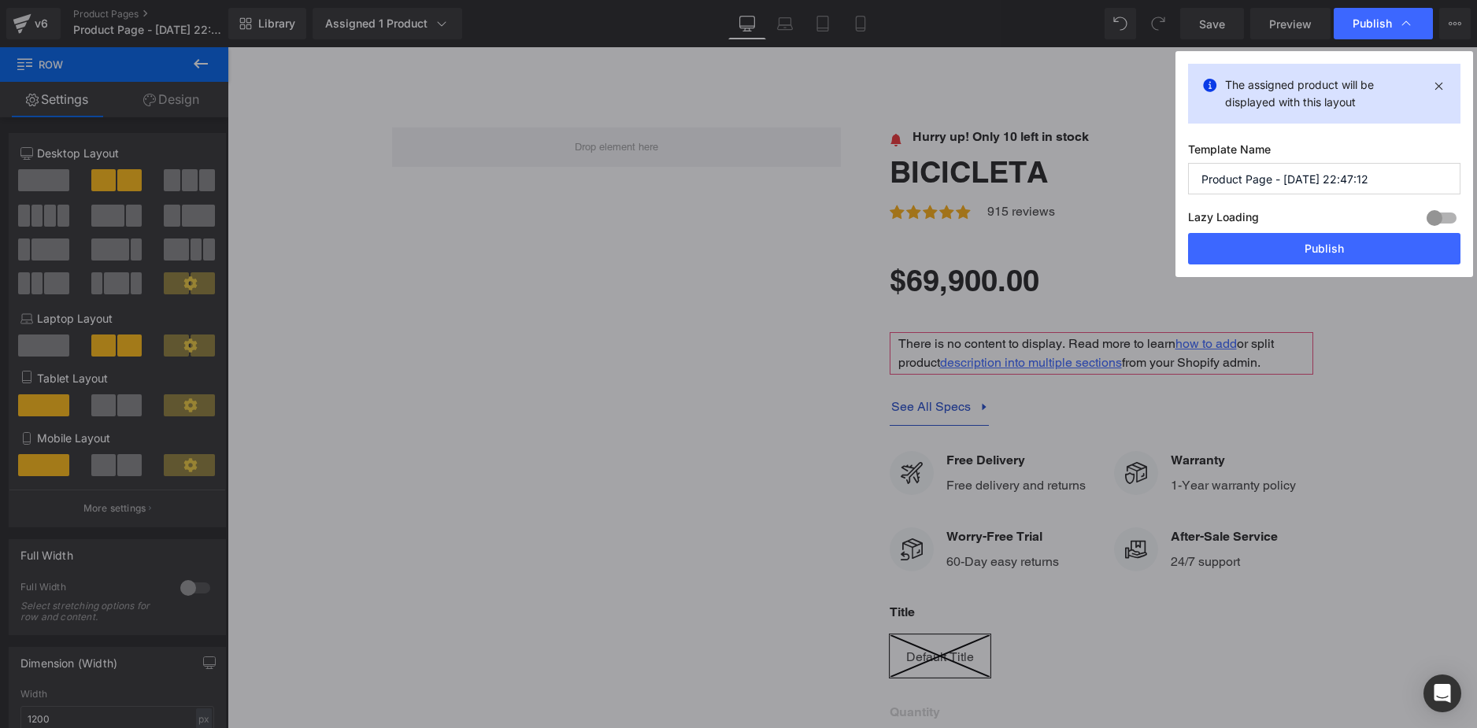
click at [1307, 185] on input "Product Page - [DATE] 22:47:12" at bounding box center [1324, 178] width 272 height 31
drag, startPoint x: 1307, startPoint y: 185, endPoint x: 1314, endPoint y: 179, distance: 9.5
click at [1308, 183] on input "Product Page - [DATE] 22:47:12" at bounding box center [1324, 178] width 272 height 31
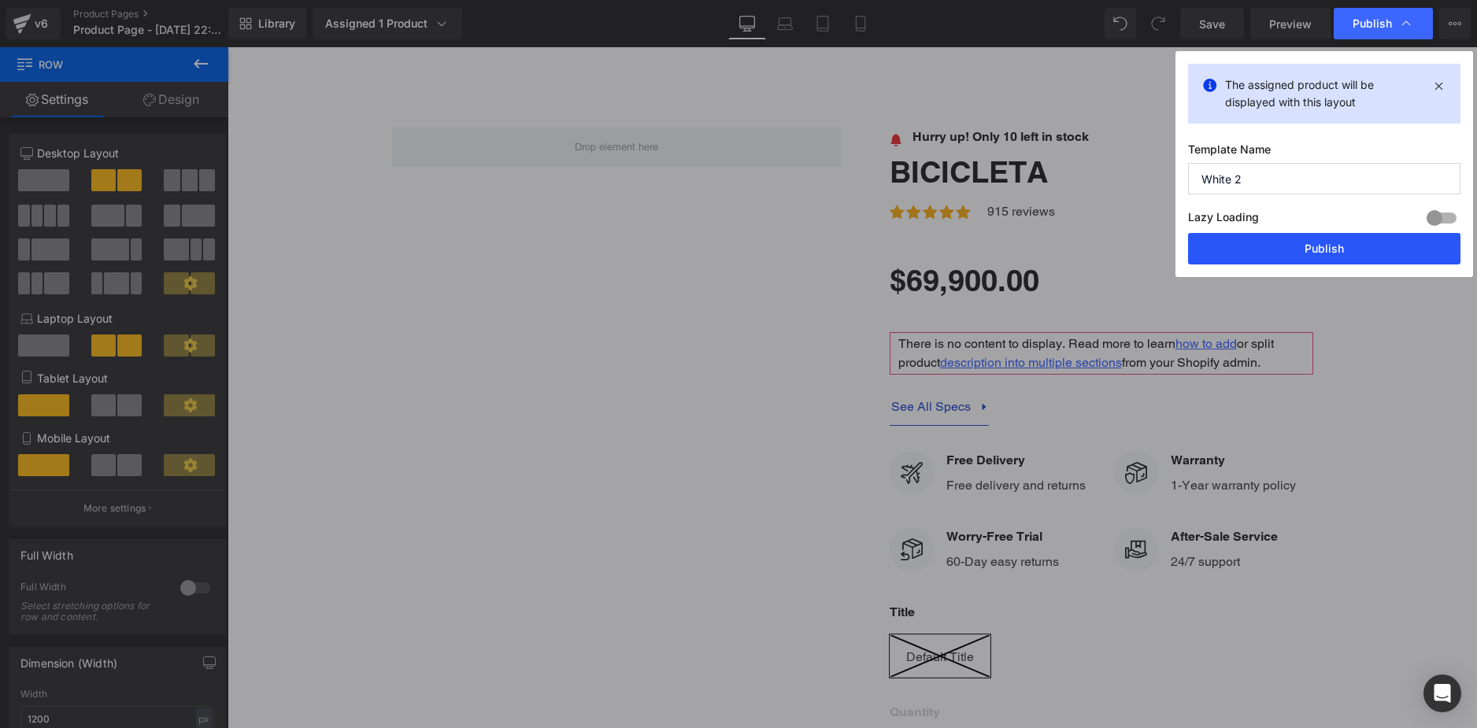
type input "White 2"
click at [1243, 234] on button "Publish" at bounding box center [1324, 248] width 272 height 31
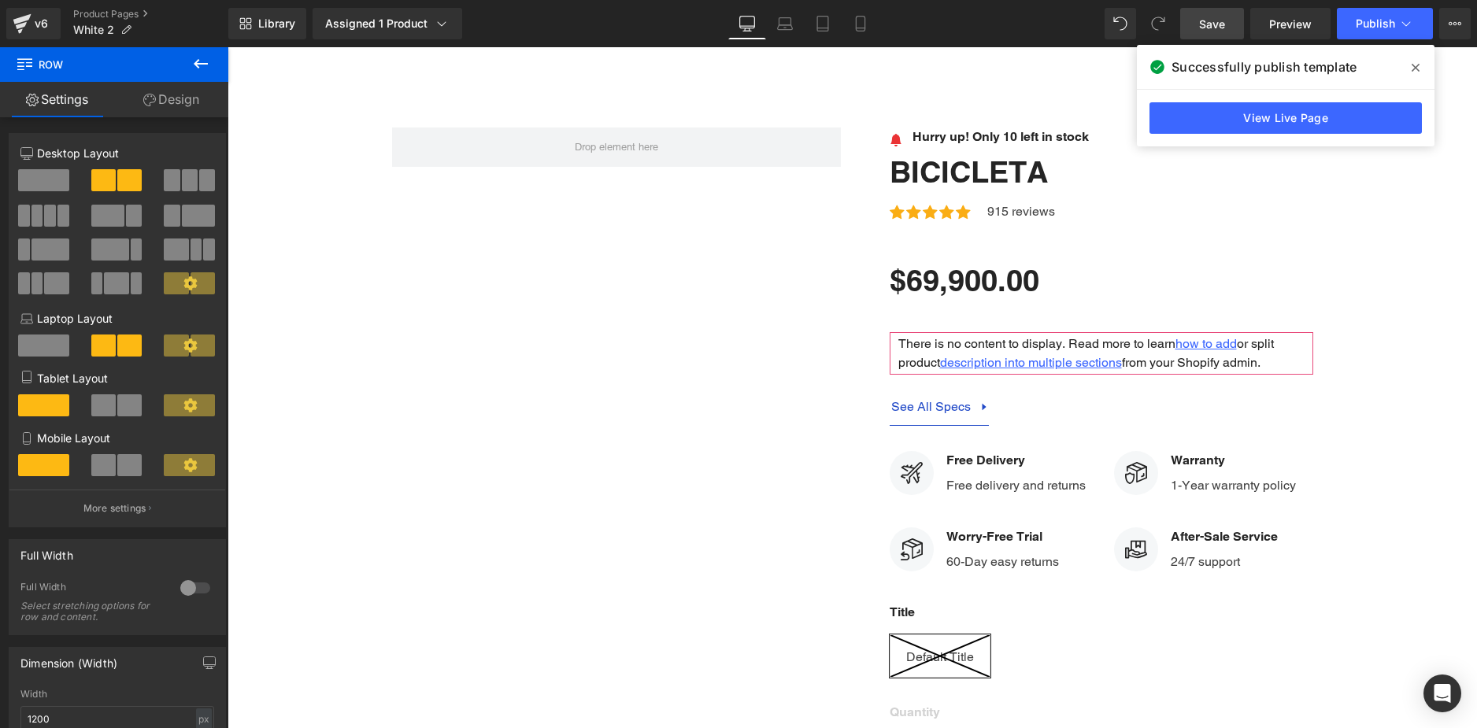
click at [1228, 31] on link "Save" at bounding box center [1212, 23] width 64 height 31
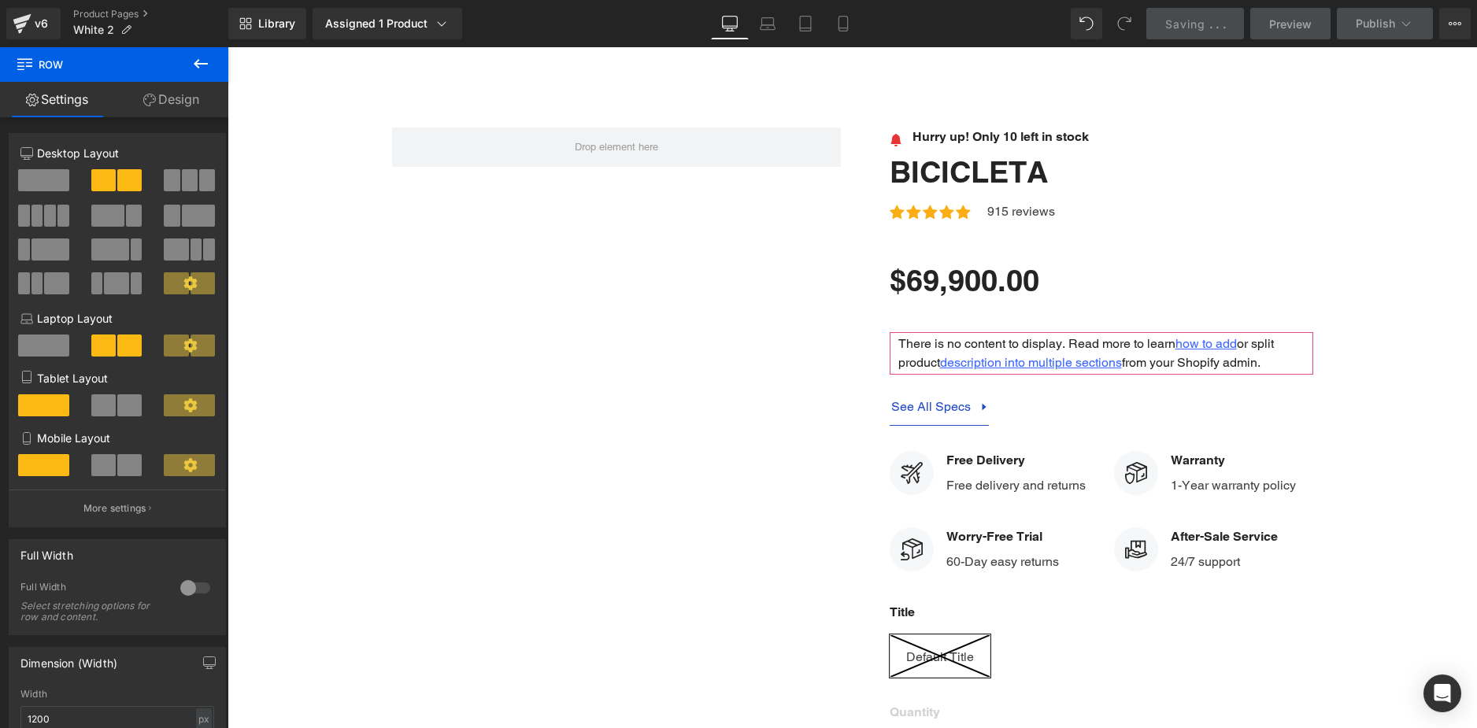
click at [1228, 30] on link "Saving . . ." at bounding box center [1195, 23] width 98 height 31
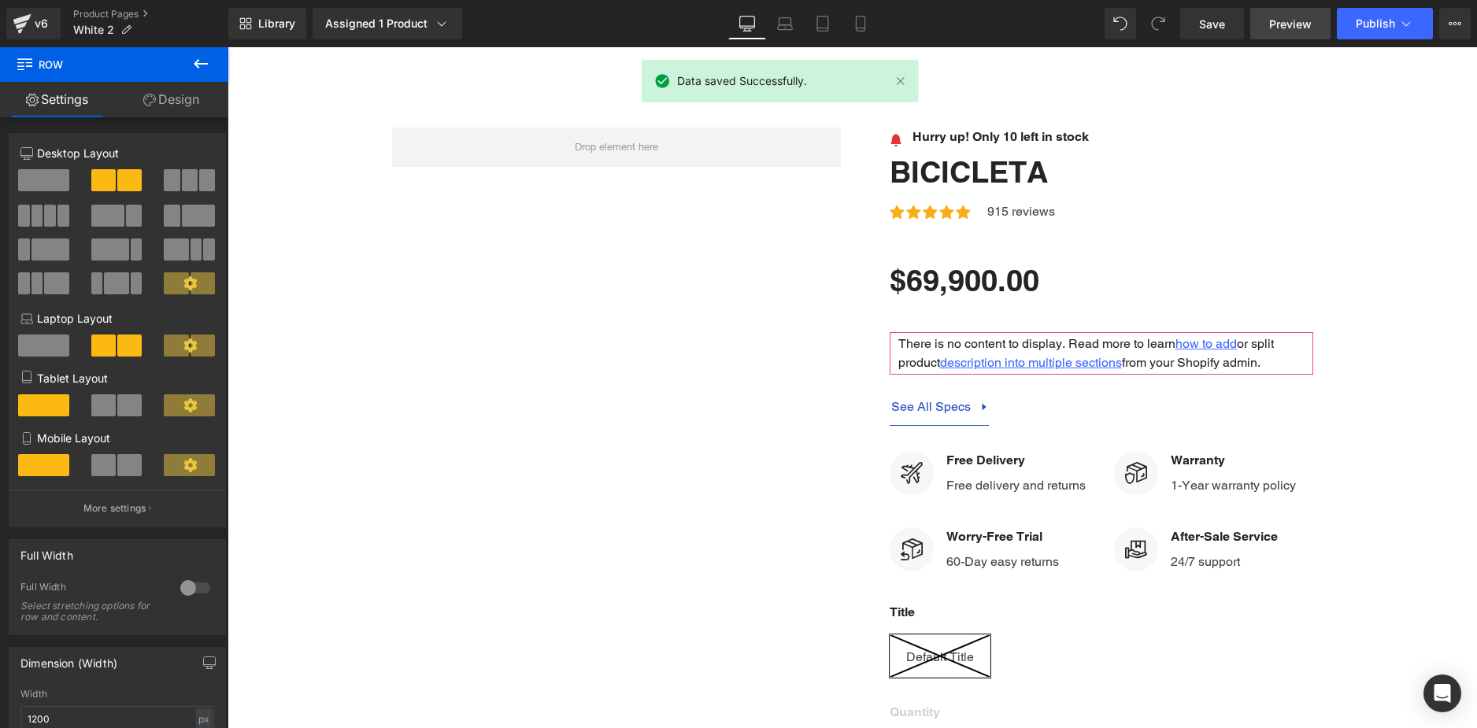
click at [1286, 30] on span "Preview" at bounding box center [1290, 24] width 43 height 17
